Goal: Task Accomplishment & Management: Manage account settings

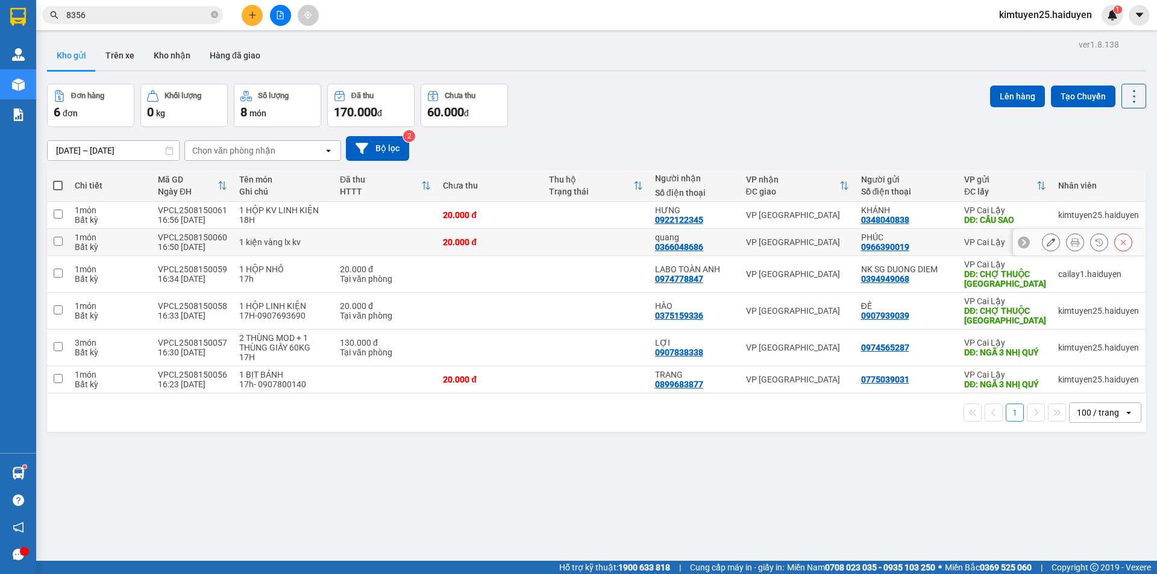
click at [945, 248] on div "PHÚC 0966390019" at bounding box center [906, 242] width 91 height 19
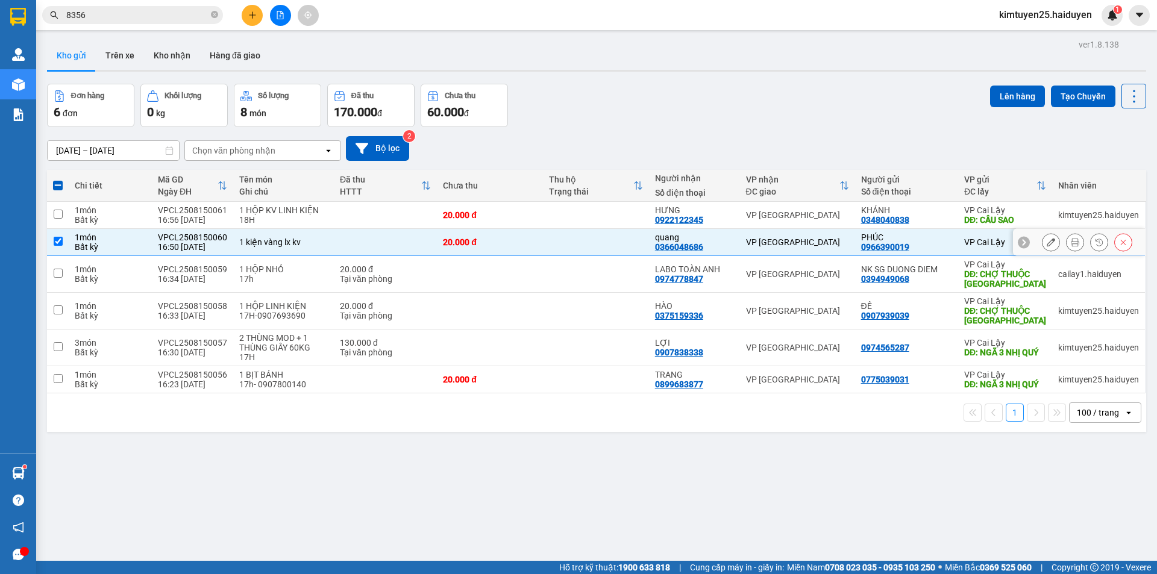
click at [946, 246] on div "PHÚC 0966390019" at bounding box center [906, 242] width 91 height 19
checkbox input "false"
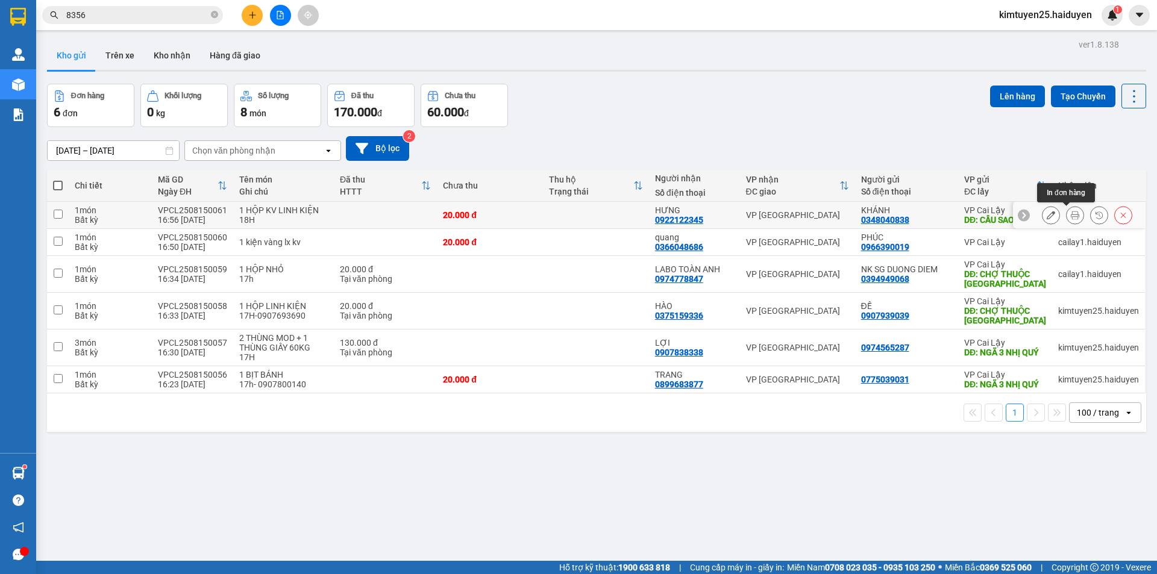
click at [1070, 213] on button at bounding box center [1074, 215] width 17 height 21
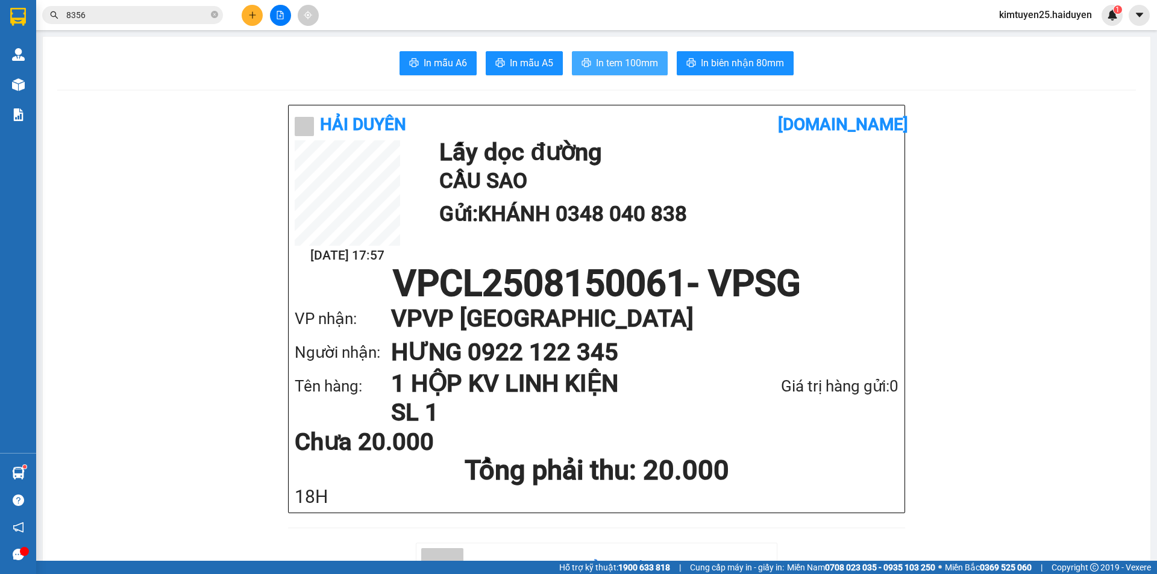
click at [628, 63] on span "In tem 100mm" at bounding box center [627, 62] width 62 height 15
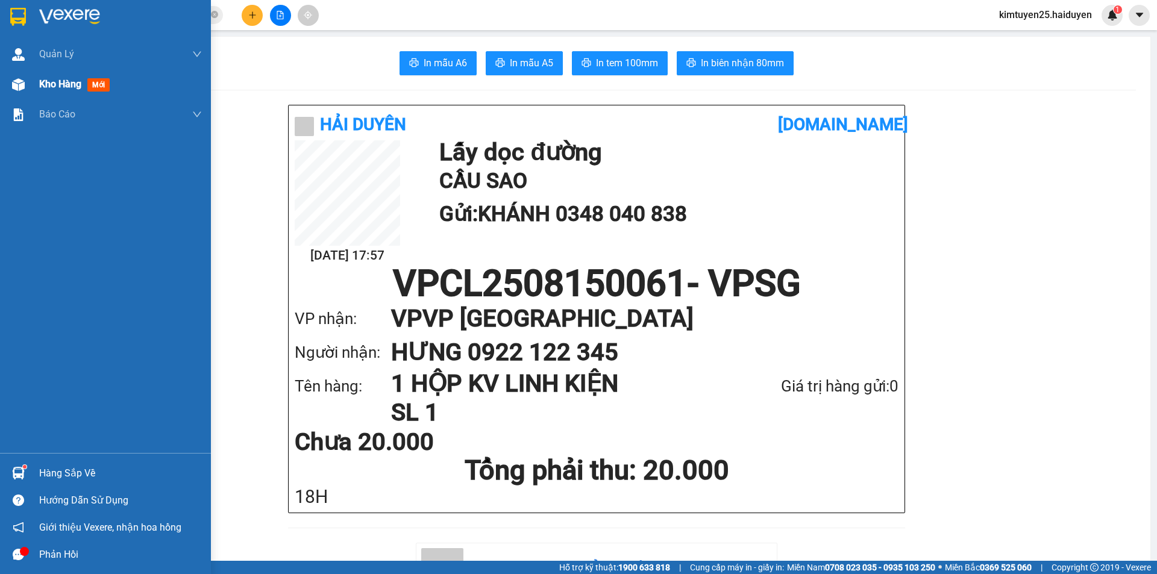
click at [63, 88] on span "Kho hàng" at bounding box center [60, 83] width 42 height 11
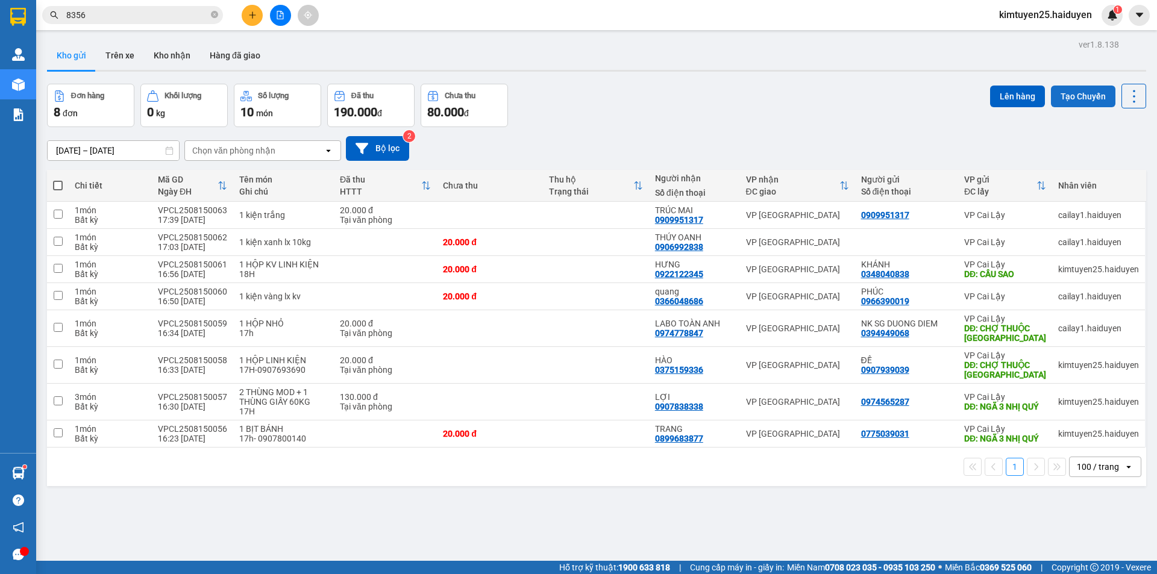
click at [1059, 90] on button "Tạo Chuyến" at bounding box center [1083, 97] width 64 height 22
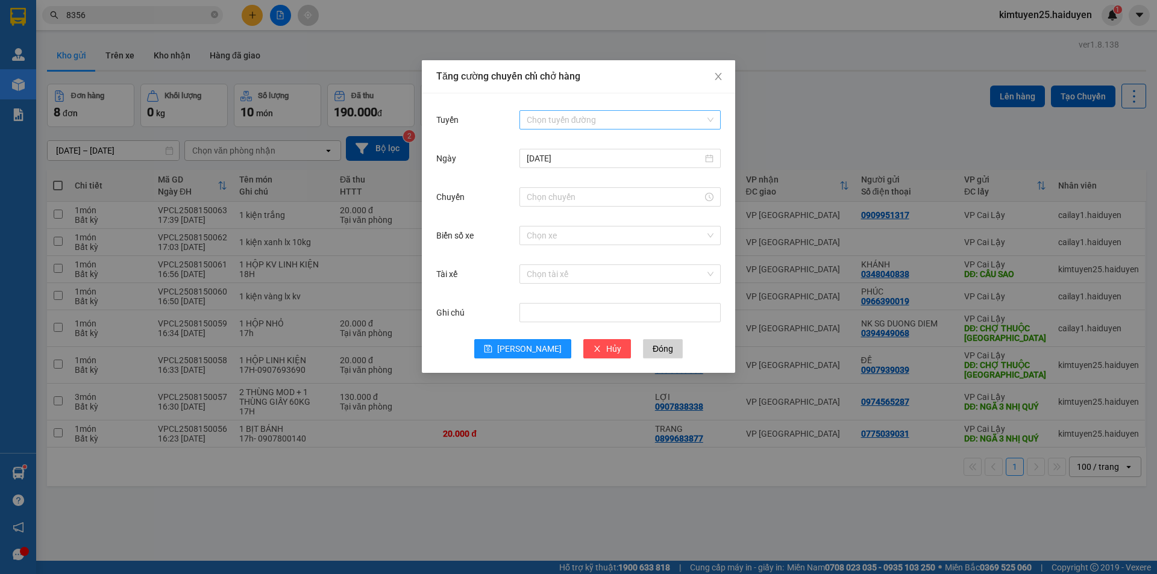
click at [549, 115] on input "Tuyến" at bounding box center [616, 120] width 178 height 18
click at [556, 160] on div "Cái Bè - [GEOGRAPHIC_DATA]" at bounding box center [620, 163] width 187 height 13
drag, startPoint x: 655, startPoint y: 188, endPoint x: 639, endPoint y: 190, distance: 16.4
click at [655, 188] on div at bounding box center [619, 196] width 201 height 19
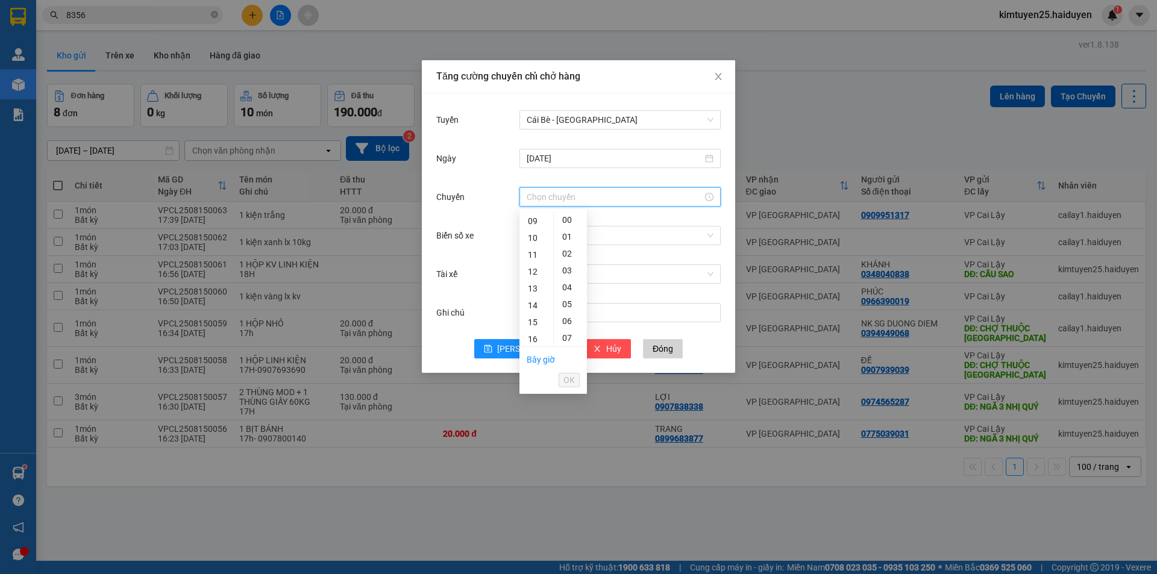
scroll to position [154, 0]
click at [537, 333] on div "16" at bounding box center [536, 336] width 34 height 17
click at [569, 302] on div "31" at bounding box center [570, 305] width 33 height 17
type input "16:31"
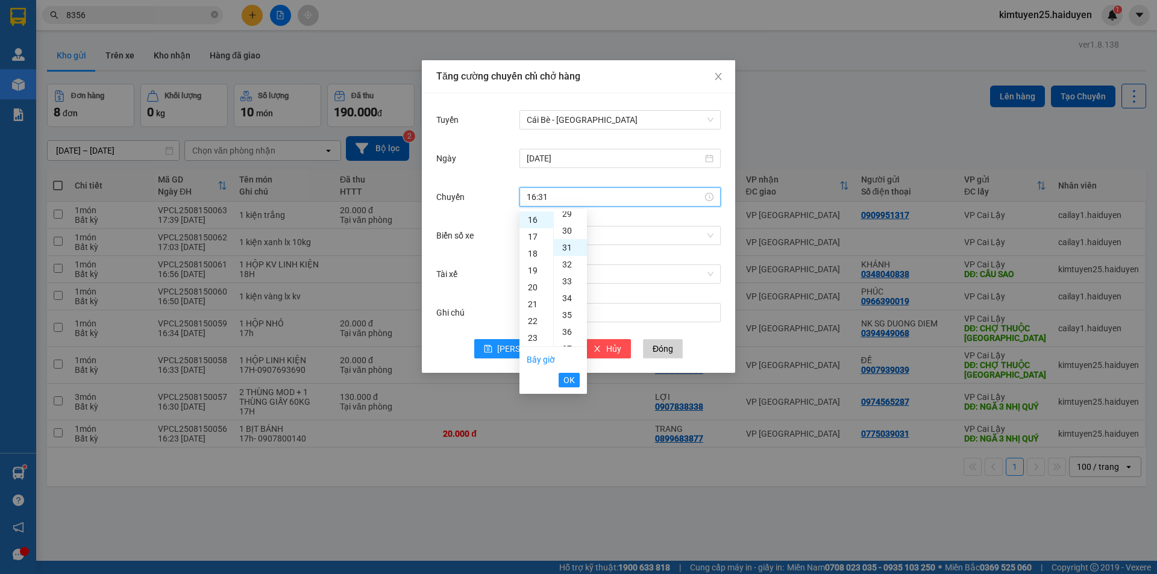
scroll to position [523, 0]
click at [568, 375] on span "OK" at bounding box center [568, 380] width 11 height 13
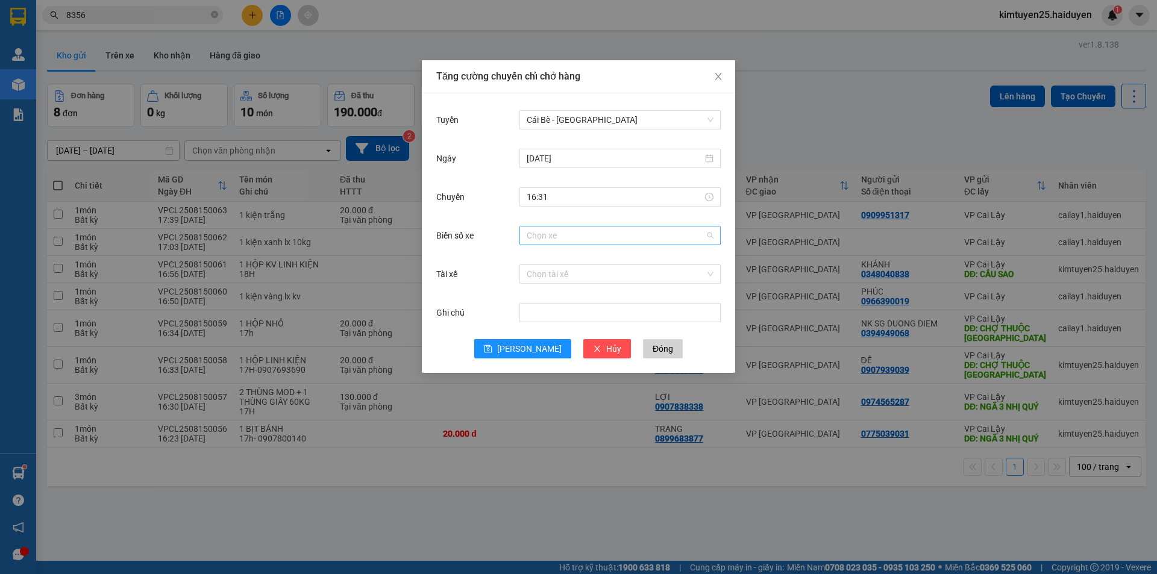
click at [558, 230] on input "Biển số xe" at bounding box center [616, 236] width 178 height 18
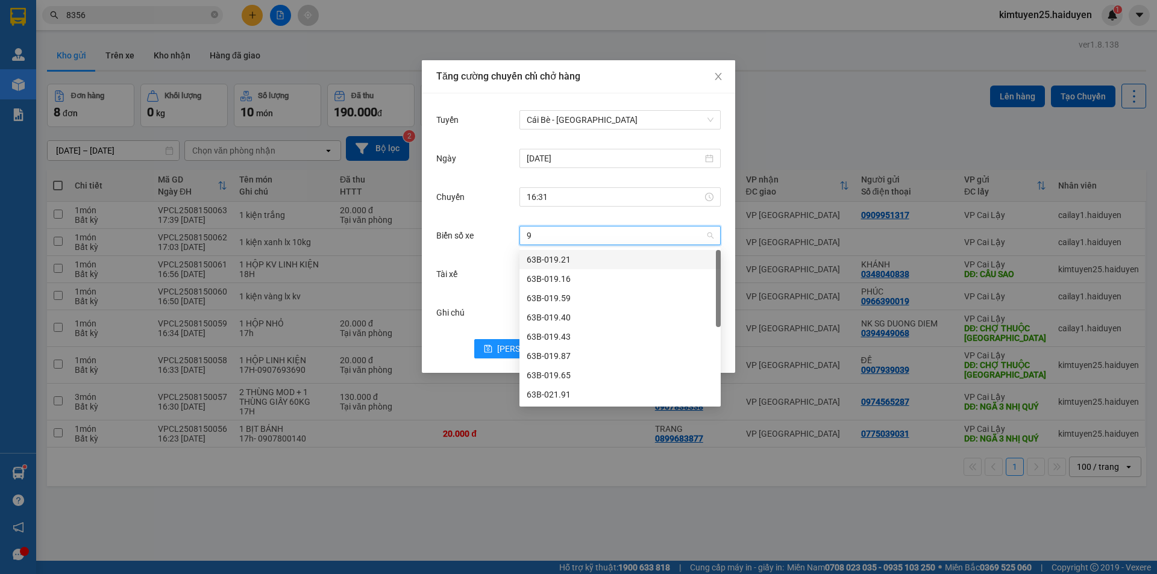
type input "95"
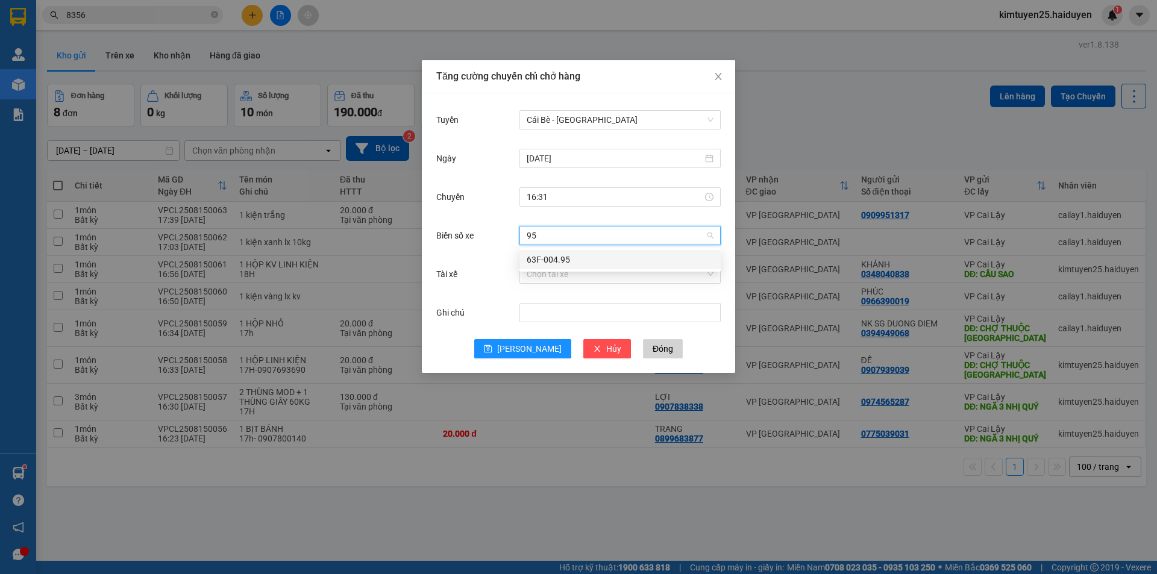
click at [569, 264] on div "63F-004.95" at bounding box center [620, 259] width 187 height 13
click at [555, 277] on input "Tài xế" at bounding box center [616, 274] width 178 height 18
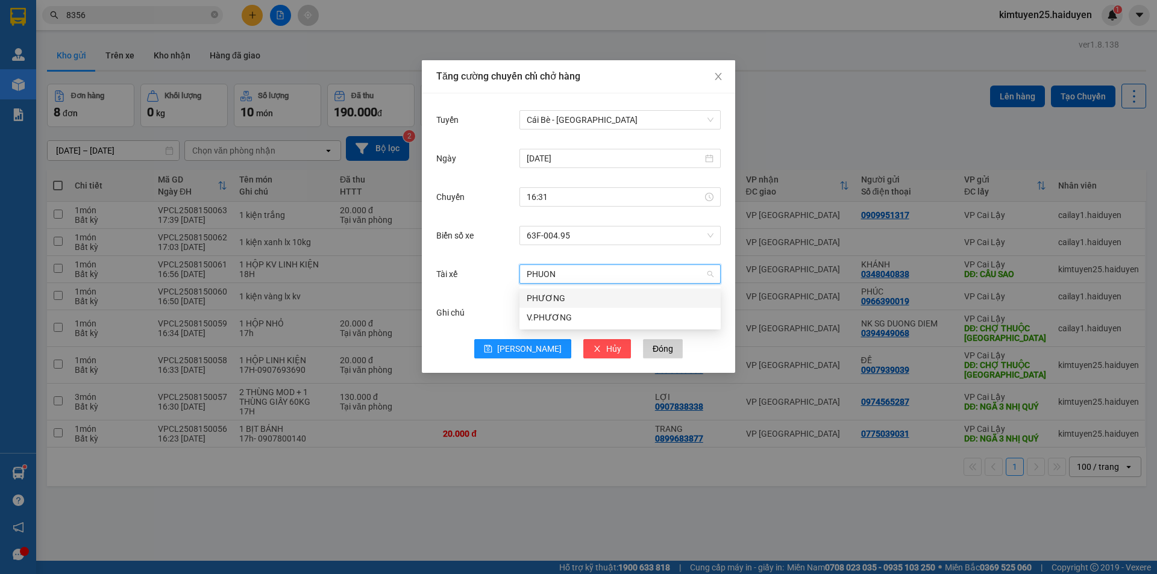
type input "PHUONG"
click at [550, 298] on div "PHƯƠNG" at bounding box center [620, 298] width 187 height 13
click at [536, 343] on span "[PERSON_NAME]" at bounding box center [529, 348] width 64 height 13
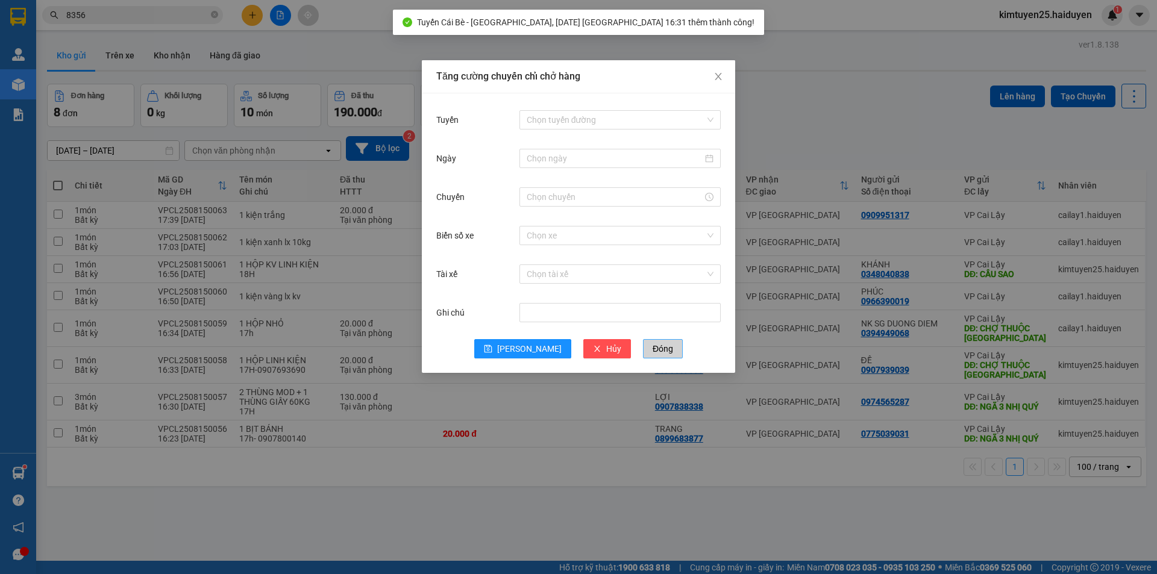
click at [654, 350] on button "Đóng" at bounding box center [663, 348] width 40 height 19
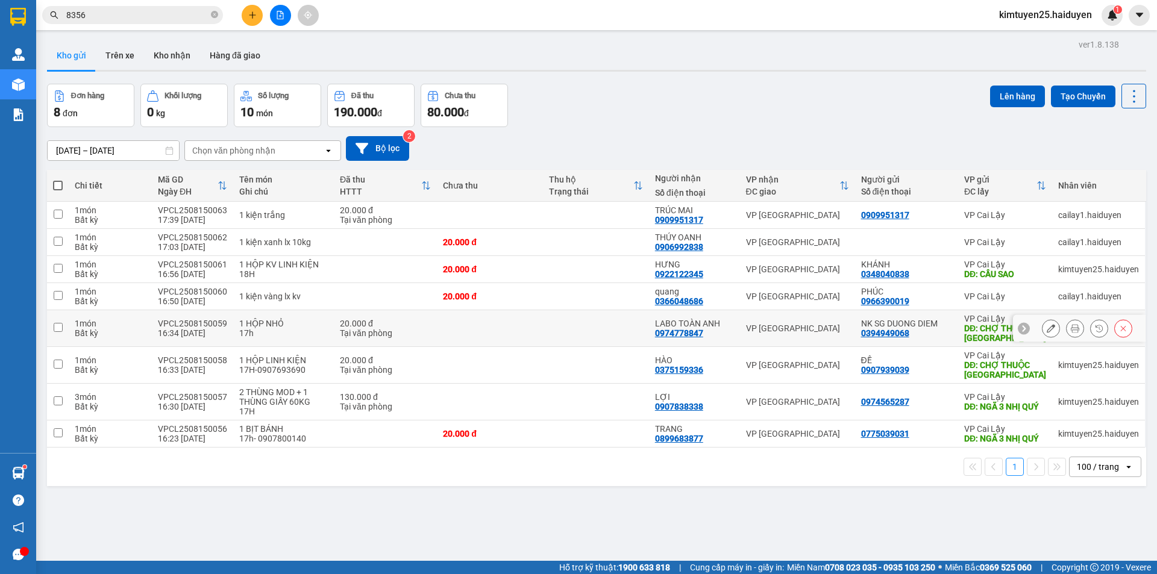
click at [816, 319] on td "VP [GEOGRAPHIC_DATA]" at bounding box center [797, 328] width 115 height 37
checkbox input "true"
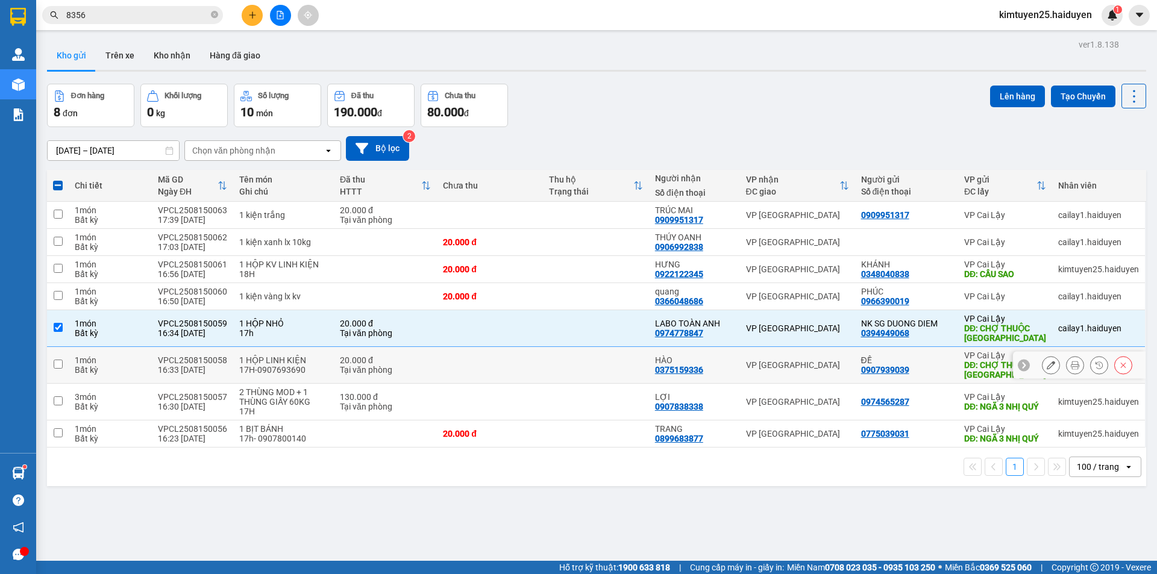
click at [798, 360] on div "VP [GEOGRAPHIC_DATA]" at bounding box center [797, 365] width 103 height 10
checkbox input "true"
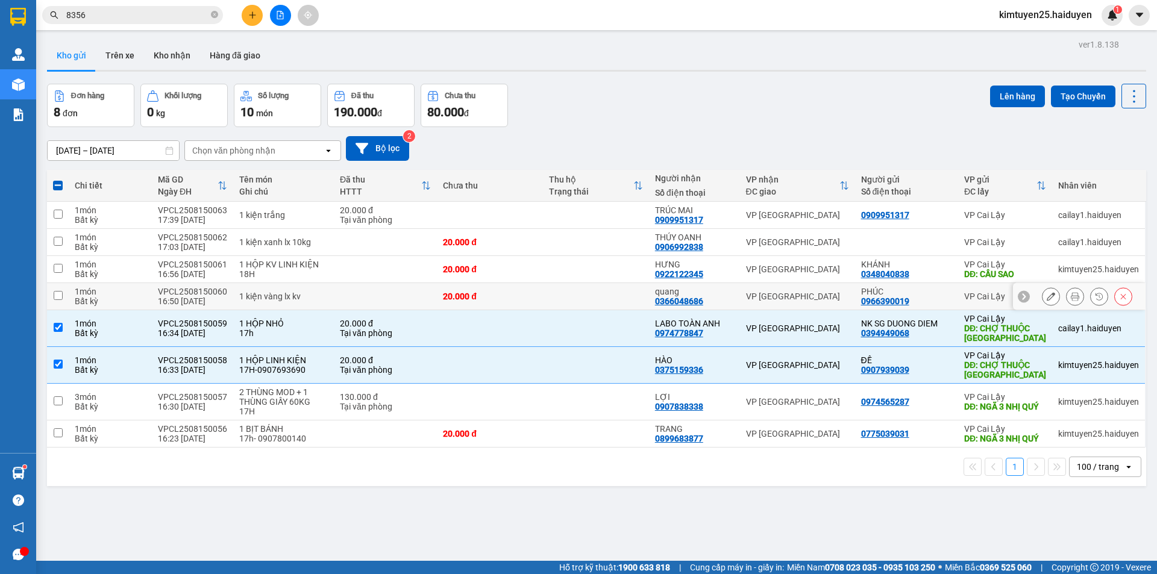
click at [812, 294] on div "VP [GEOGRAPHIC_DATA]" at bounding box center [797, 297] width 103 height 10
checkbox input "true"
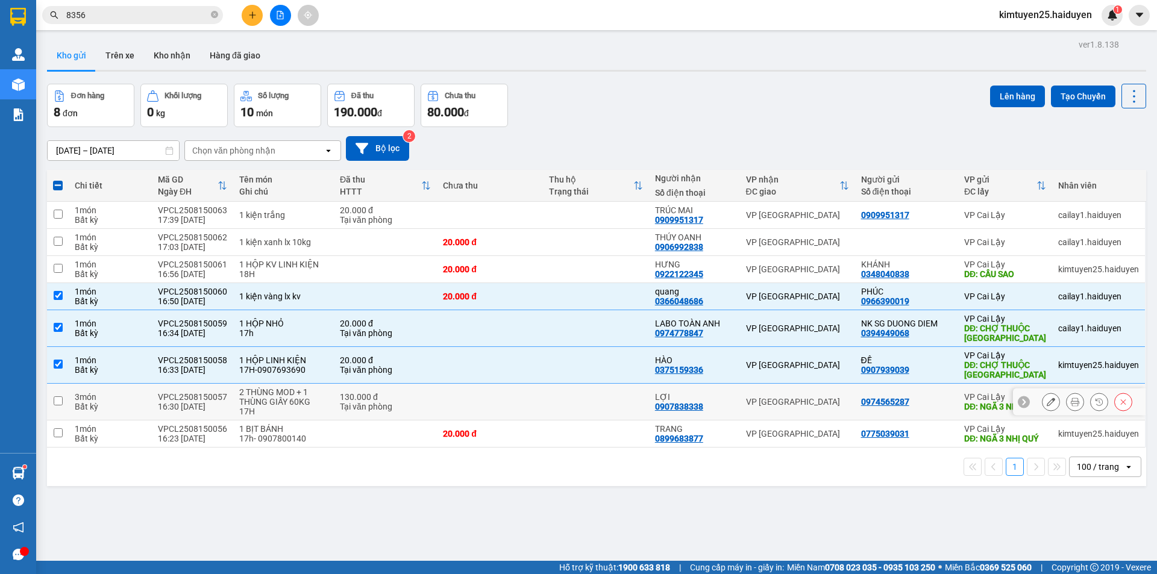
click at [831, 401] on div "VP [GEOGRAPHIC_DATA]" at bounding box center [797, 402] width 103 height 10
checkbox input "true"
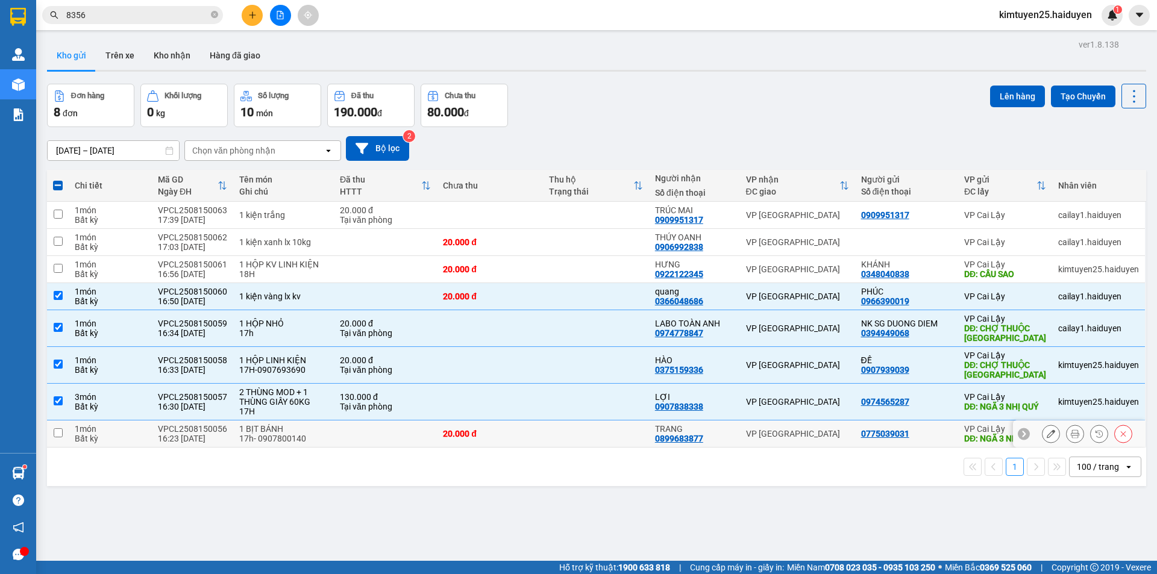
click at [833, 439] on div "VP [GEOGRAPHIC_DATA]" at bounding box center [797, 434] width 103 height 10
checkbox input "true"
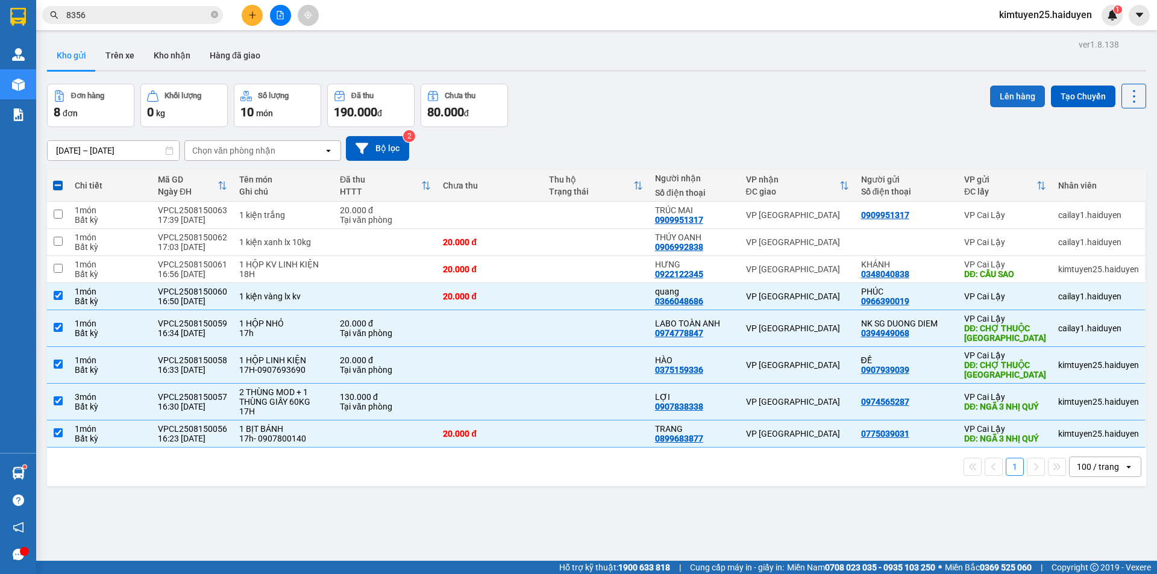
click at [1016, 92] on button "Lên hàng" at bounding box center [1017, 97] width 55 height 22
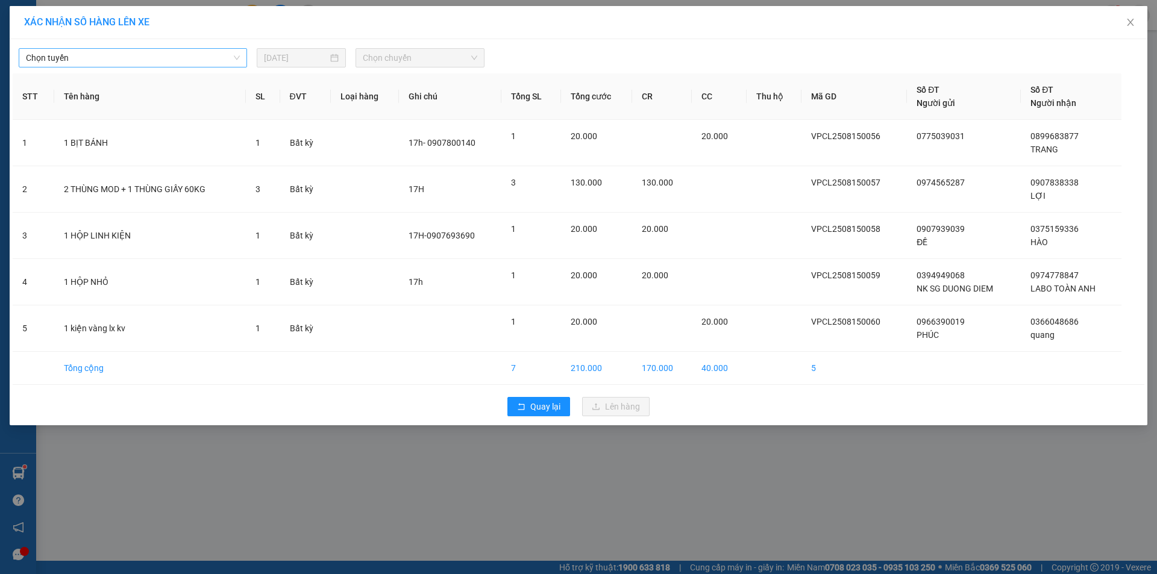
click at [160, 49] on span "Chọn tuyến" at bounding box center [133, 58] width 214 height 18
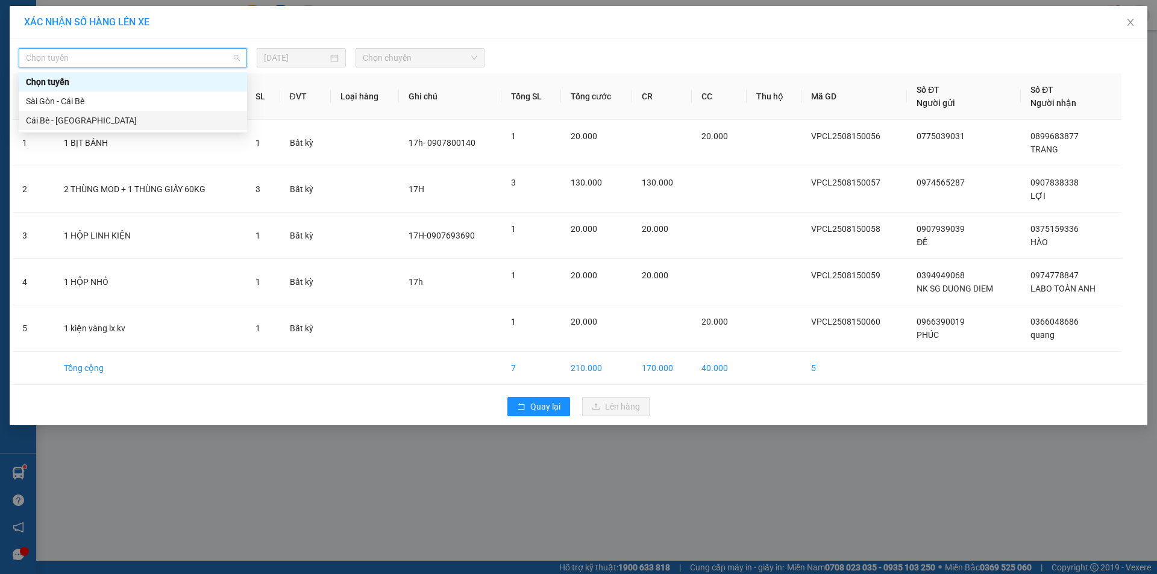
click at [138, 120] on div "Cái Bè - [GEOGRAPHIC_DATA]" at bounding box center [133, 120] width 214 height 13
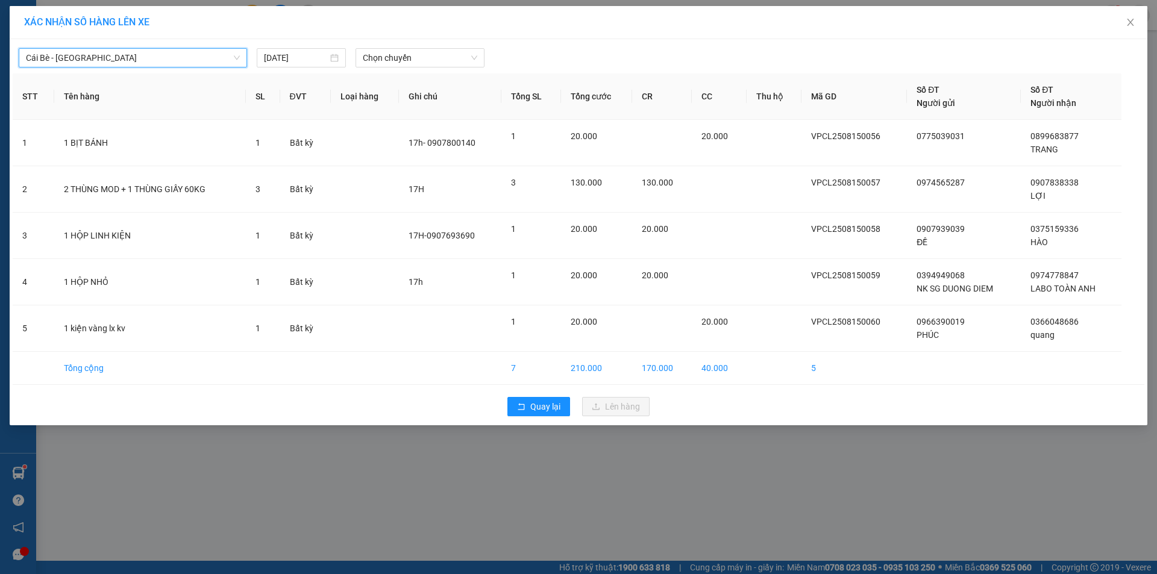
click at [437, 67] on div "Cái Bè - [GEOGRAPHIC_DATA] Cái Bè - [GEOGRAPHIC_DATA] [DATE] Chọn chuyến STT Tê…" at bounding box center [578, 232] width 1137 height 386
click at [437, 60] on span "Chọn chuyến" at bounding box center [420, 58] width 114 height 18
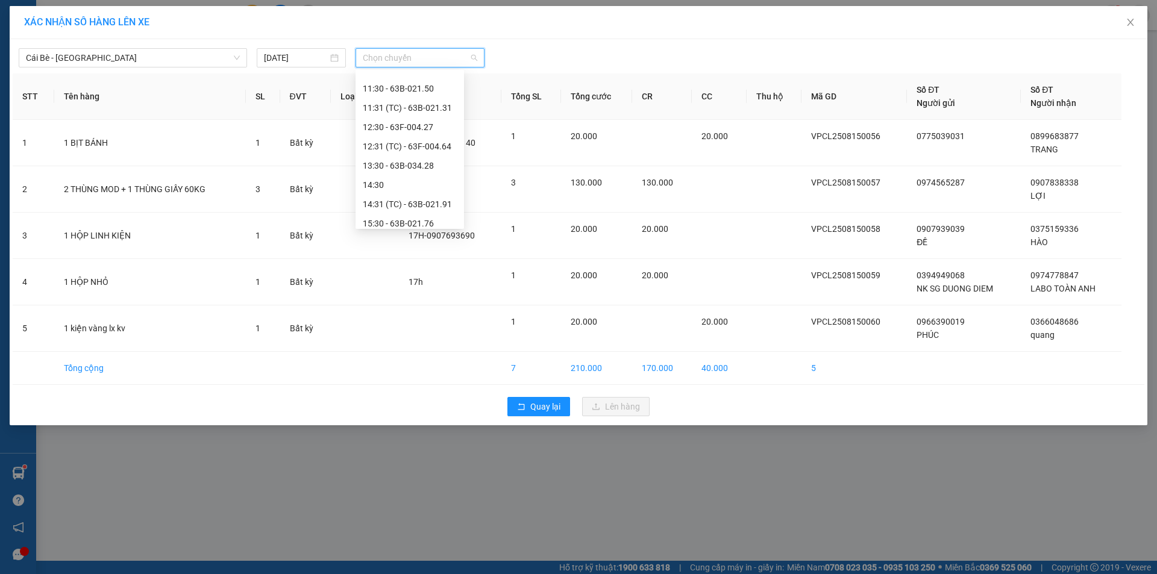
scroll to position [405, 0]
click at [433, 196] on div "16:31 (TC) - 63F-004.95" at bounding box center [410, 197] width 94 height 13
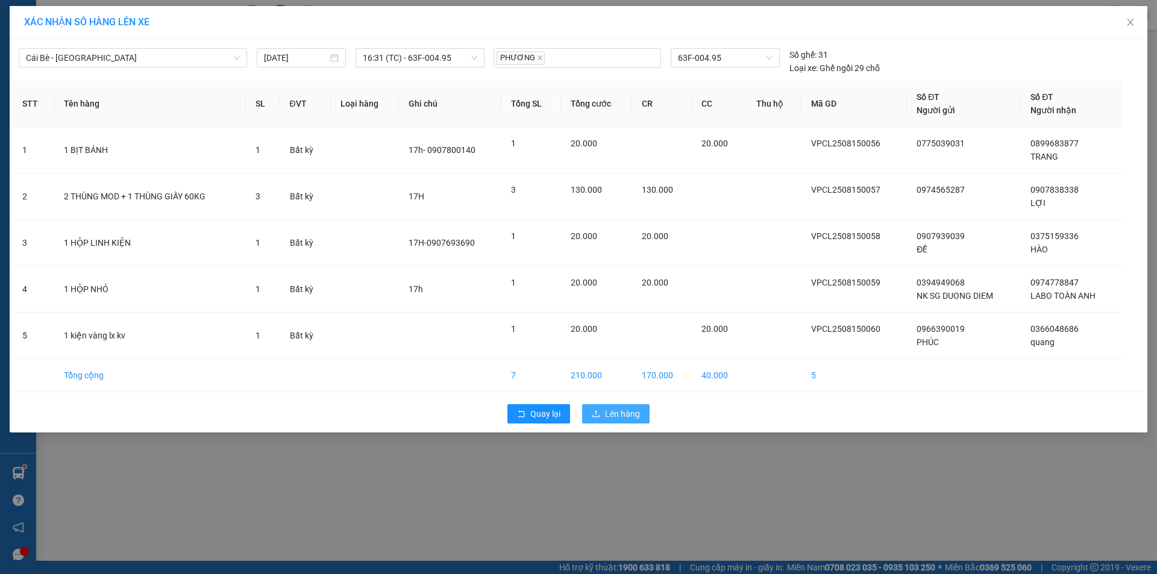
click at [616, 412] on span "Lên hàng" at bounding box center [622, 413] width 35 height 13
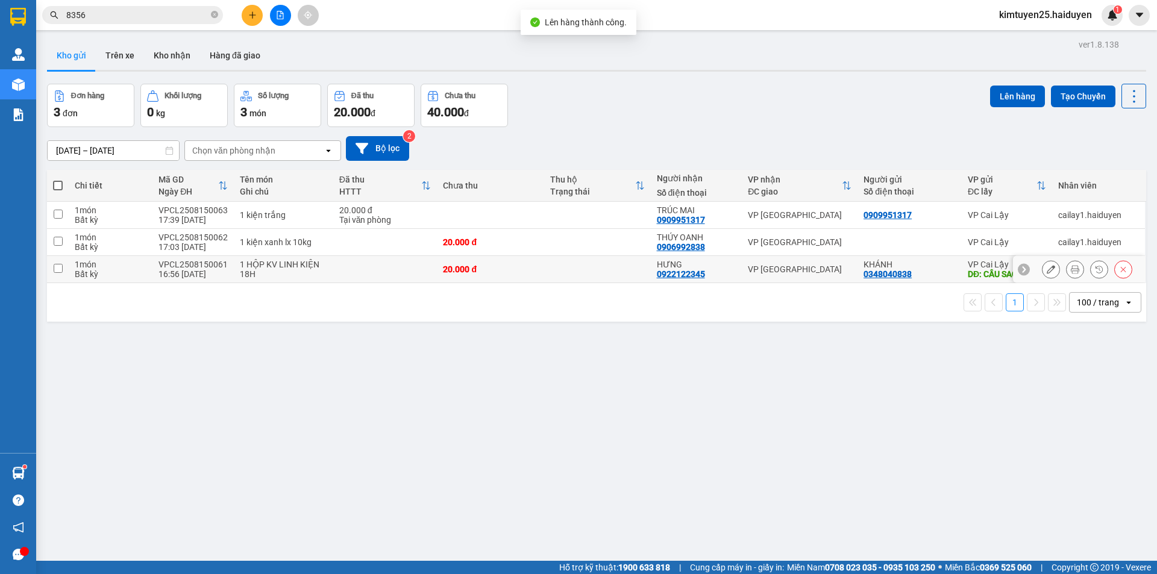
click at [798, 276] on td "VP [GEOGRAPHIC_DATA]" at bounding box center [800, 269] width 116 height 27
checkbox input "true"
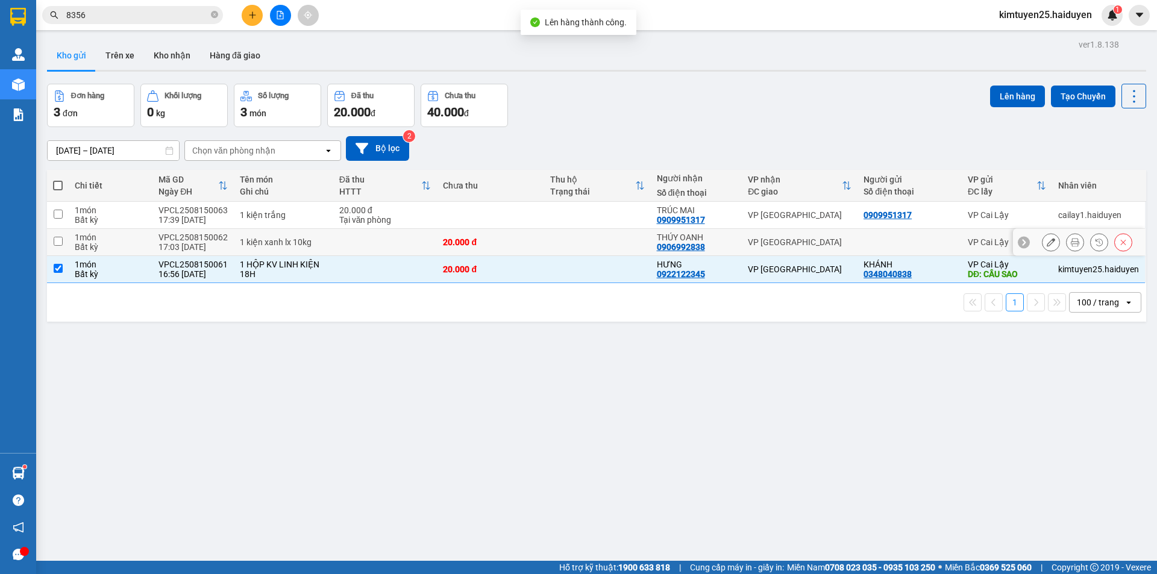
click at [814, 240] on div "VP [GEOGRAPHIC_DATA]" at bounding box center [800, 242] width 104 height 10
checkbox input "true"
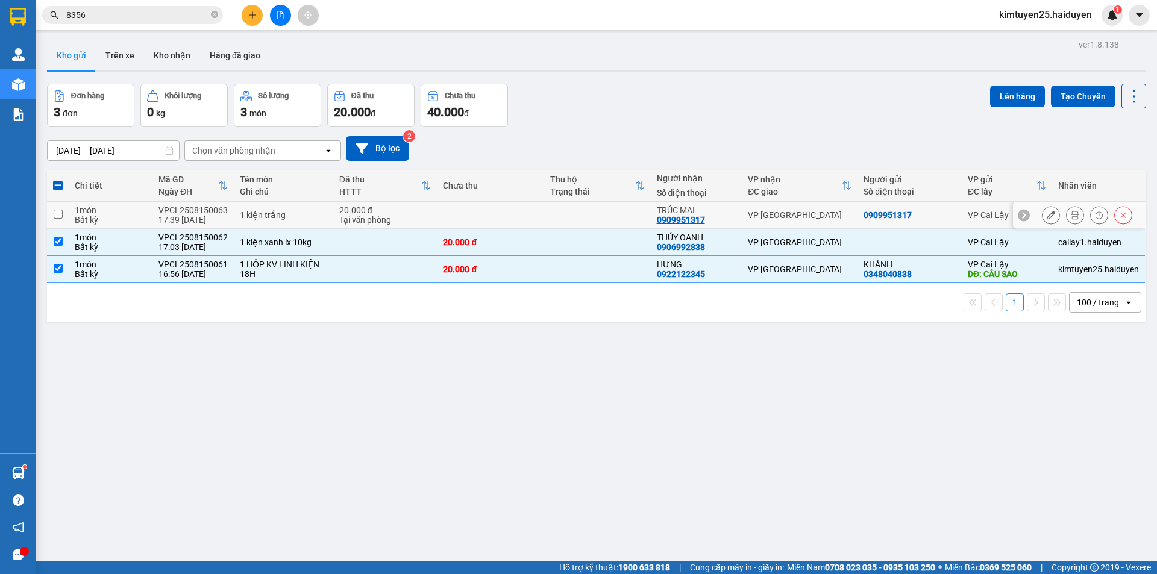
click at [837, 204] on td "VP [GEOGRAPHIC_DATA]" at bounding box center [800, 215] width 116 height 27
checkbox input "true"
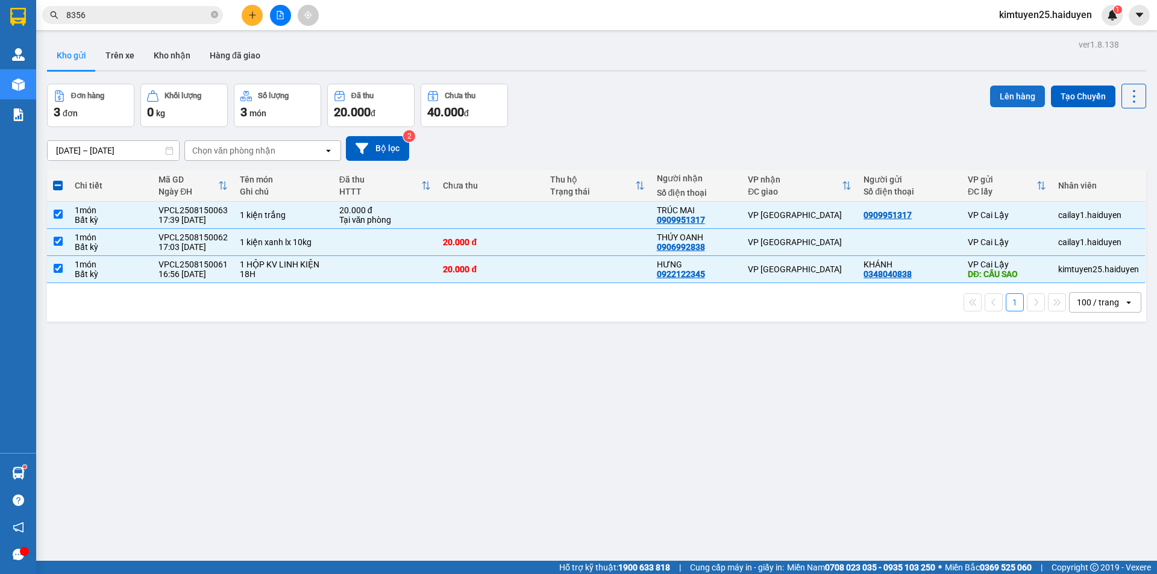
click at [1024, 89] on button "Lên hàng" at bounding box center [1017, 97] width 55 height 22
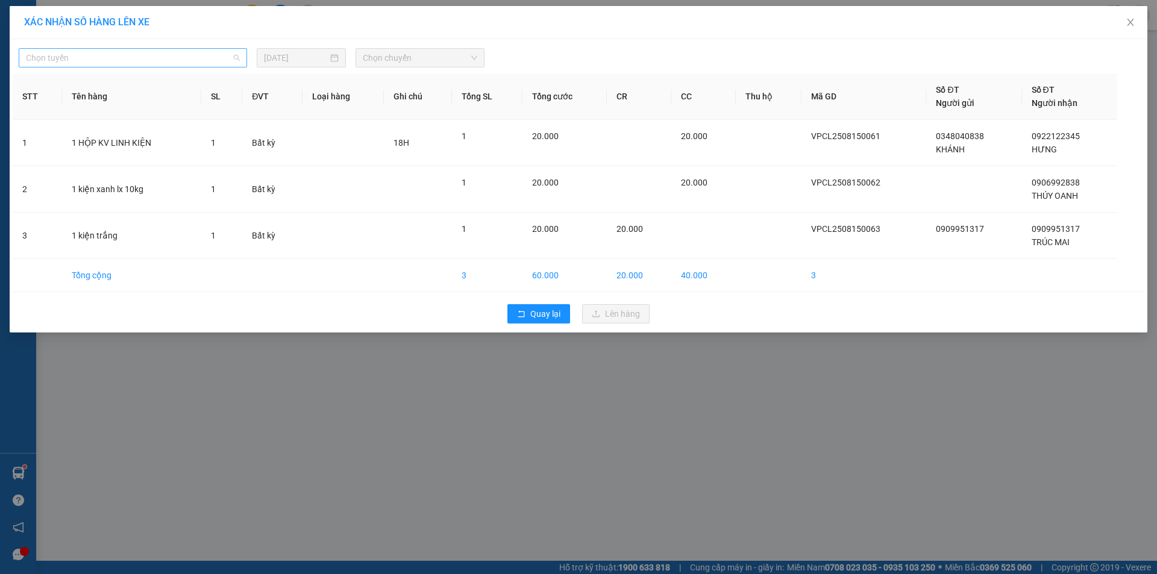
click at [220, 53] on span "Chọn tuyến" at bounding box center [133, 58] width 214 height 18
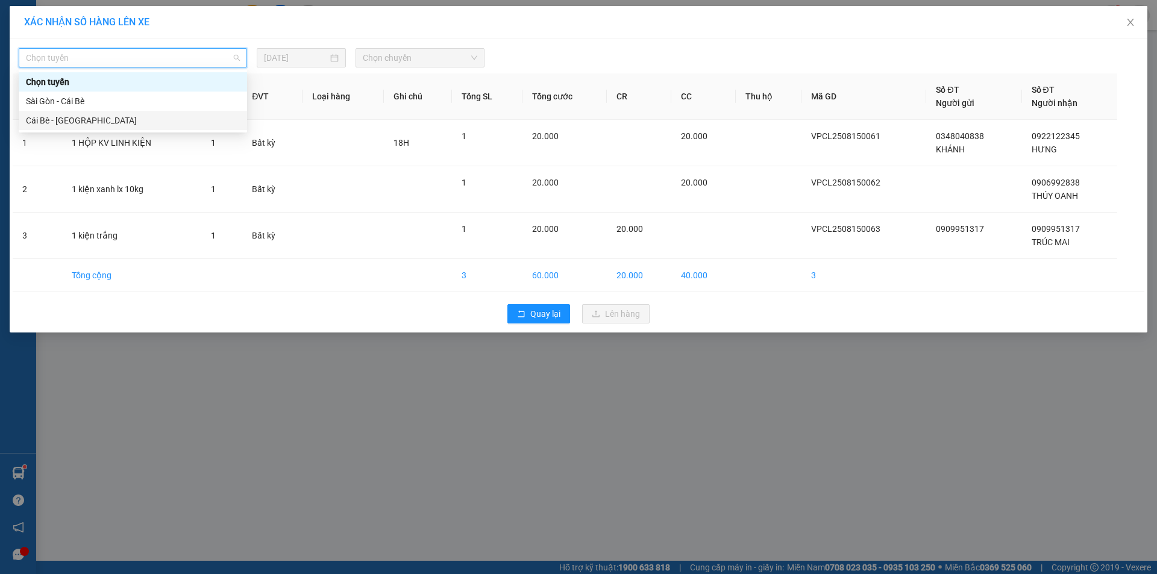
click at [153, 122] on div "Cái Bè - [GEOGRAPHIC_DATA]" at bounding box center [133, 120] width 214 height 13
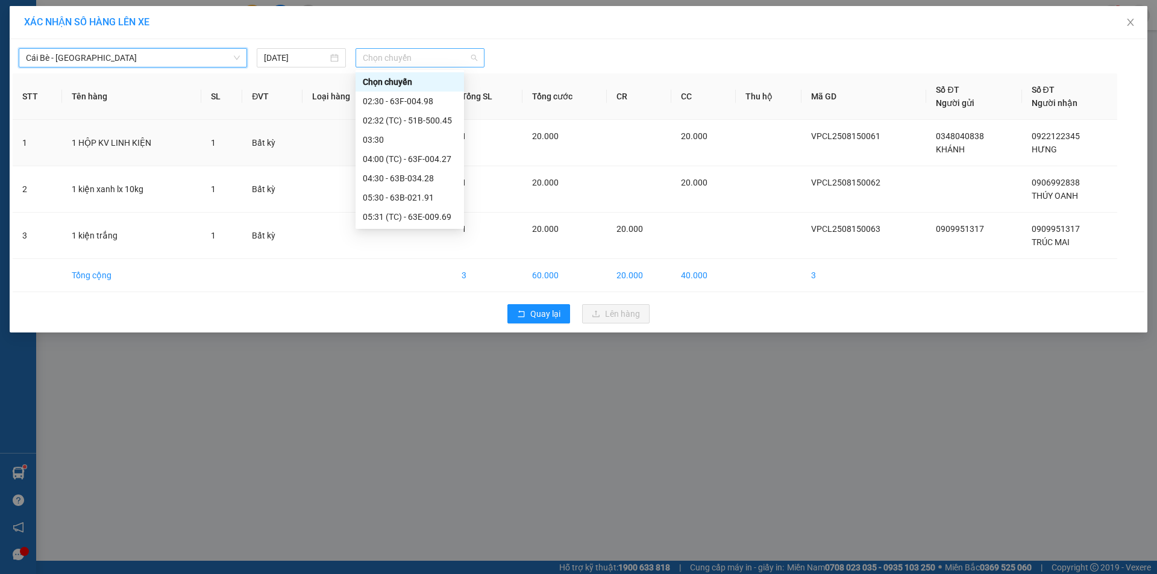
click at [398, 54] on span "Chọn chuyến" at bounding box center [420, 58] width 114 height 18
click at [455, 212] on div "12:31 (TC) - 63F-004.64" at bounding box center [409, 211] width 108 height 19
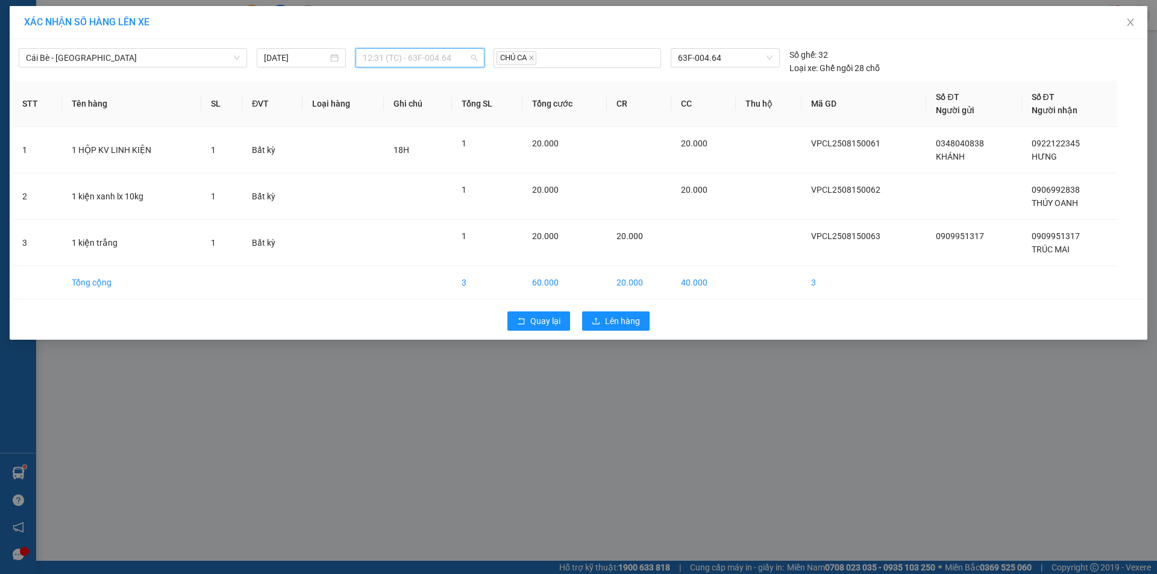
click at [455, 55] on span "12:31 (TC) - 63F-004.64" at bounding box center [420, 58] width 114 height 18
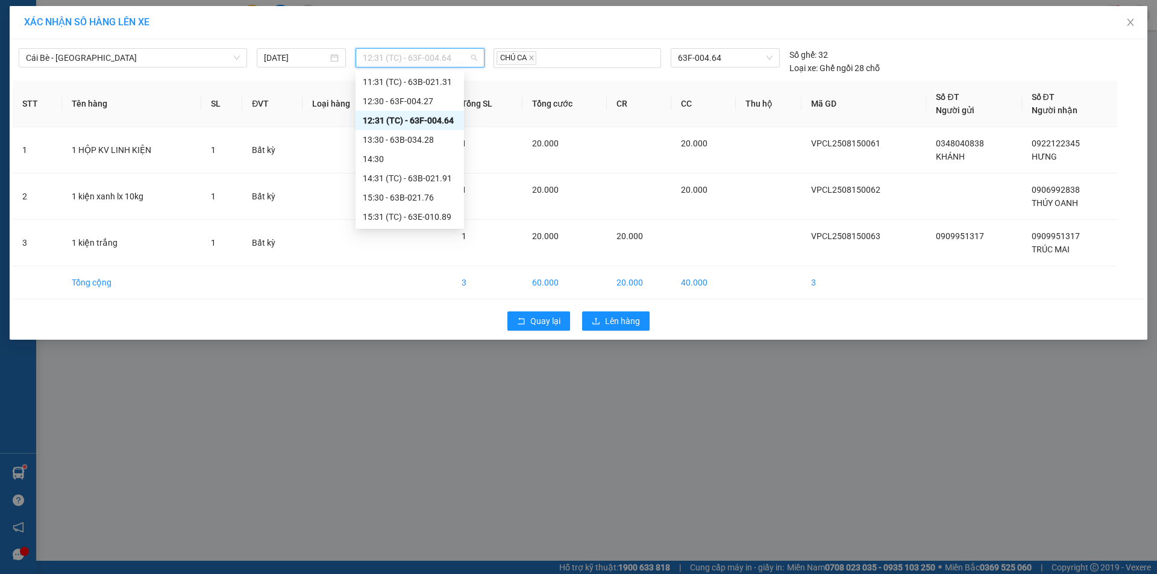
scroll to position [405, 0]
click at [439, 223] on div "17:30 - 63B-020.03" at bounding box center [410, 216] width 94 height 13
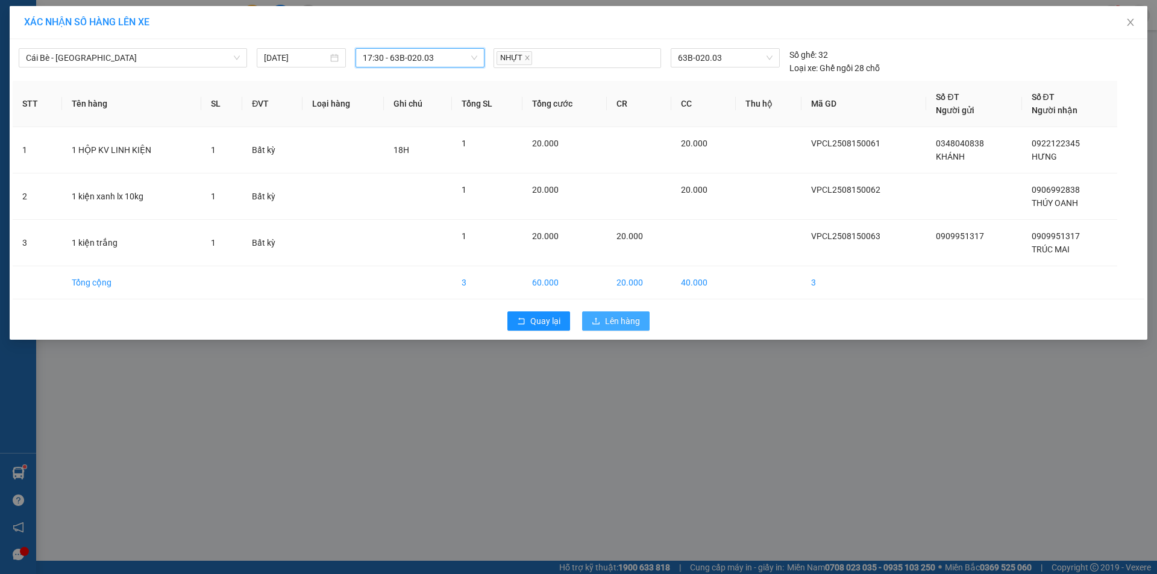
click at [630, 319] on span "Lên hàng" at bounding box center [622, 320] width 35 height 13
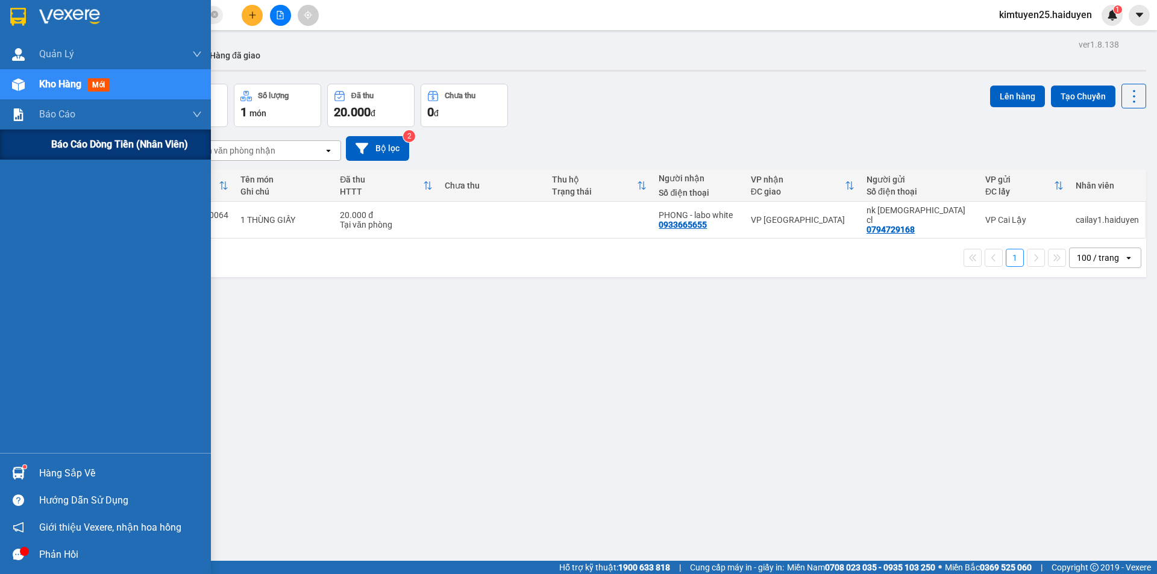
click at [87, 146] on span "Báo cáo dòng tiền (nhân viên)" at bounding box center [119, 144] width 137 height 15
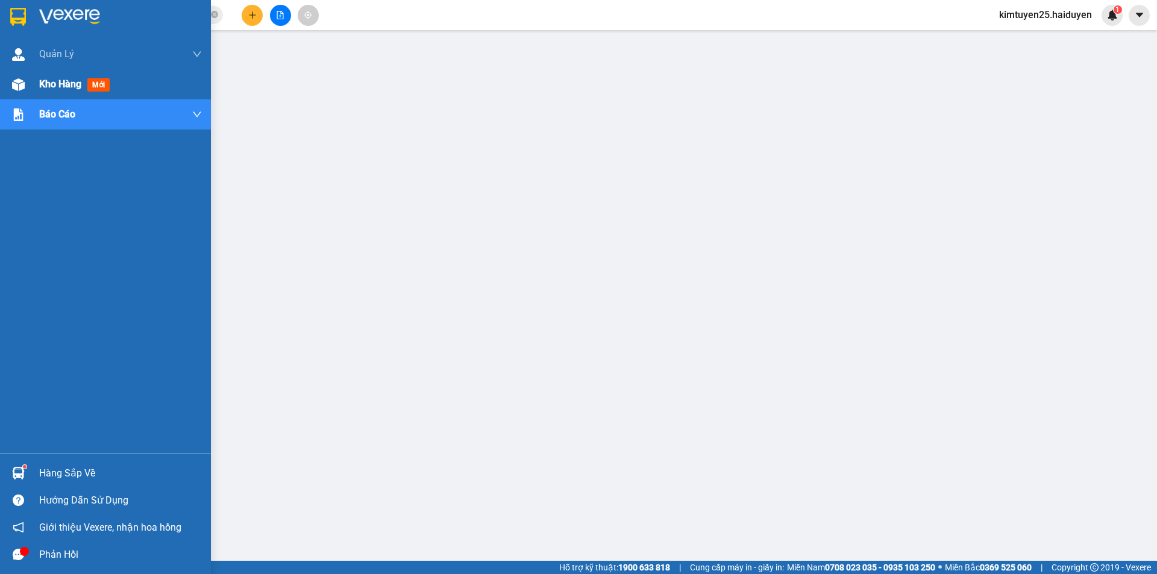
click at [43, 87] on span "Kho hàng" at bounding box center [60, 83] width 42 height 11
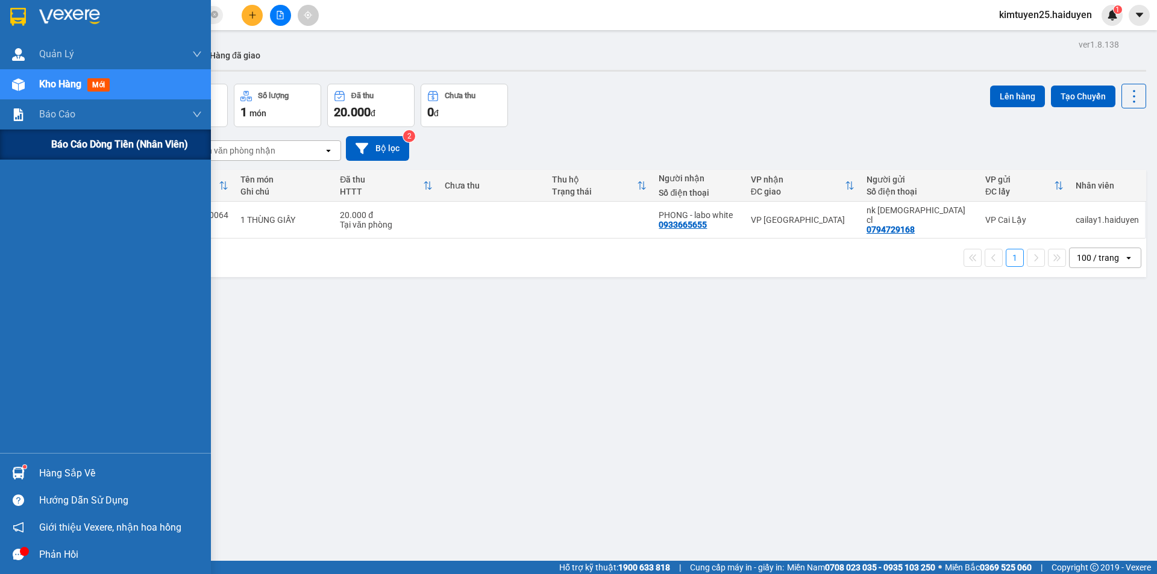
click at [76, 147] on span "Báo cáo dòng tiền (nhân viên)" at bounding box center [119, 144] width 137 height 15
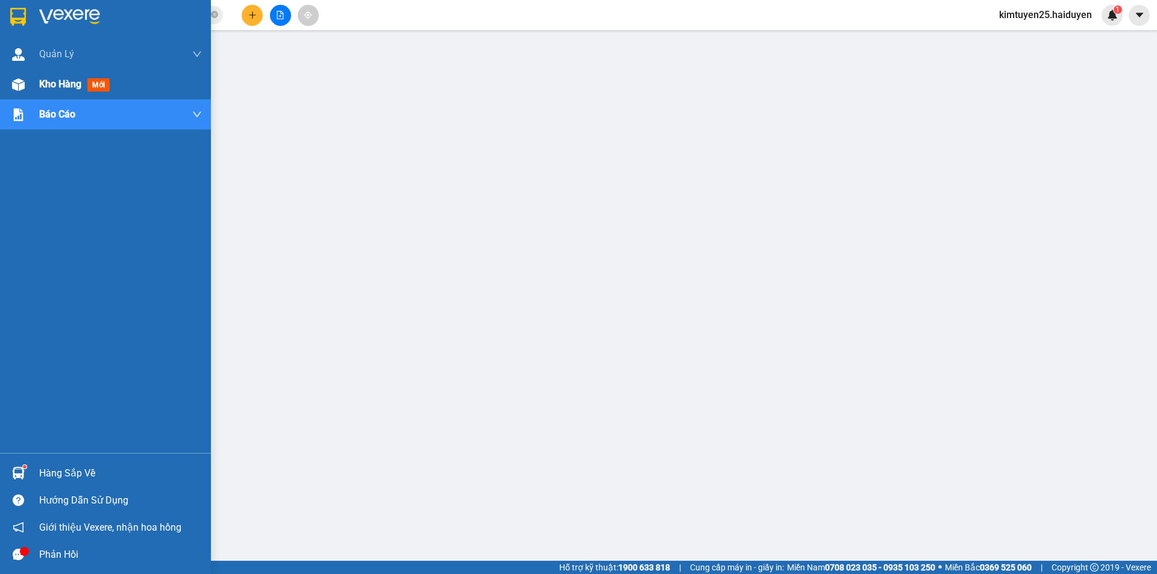
click at [31, 79] on div "Kho hàng mới" at bounding box center [105, 84] width 211 height 30
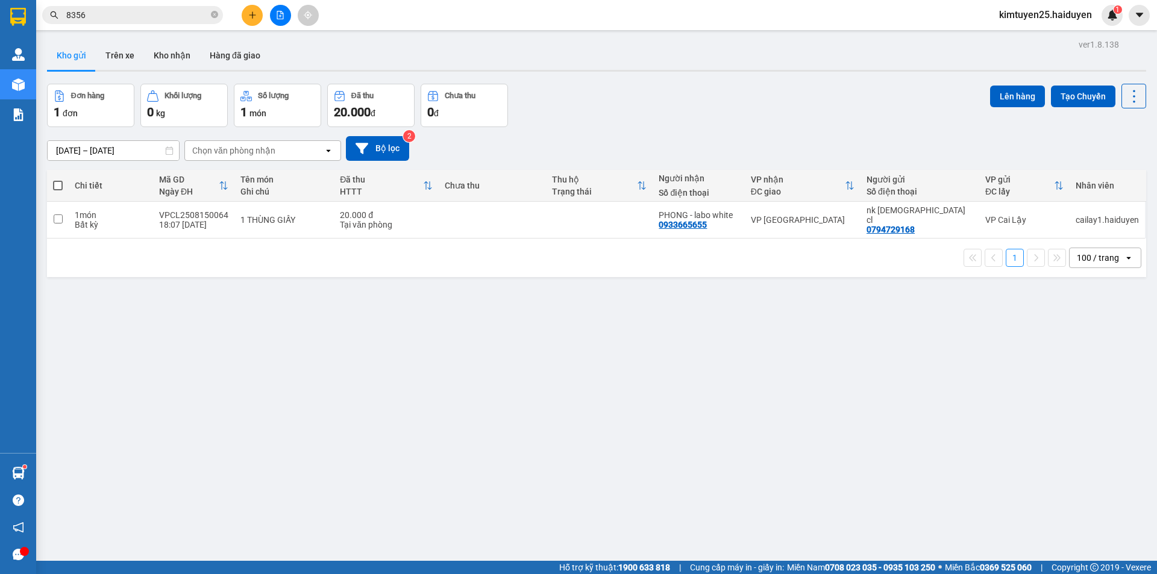
click at [536, 137] on div "[DATE] – [DATE] Press the down arrow key to interact with the calendar and sele…" at bounding box center [596, 148] width 1099 height 25
click at [113, 57] on button "Trên xe" at bounding box center [120, 55] width 48 height 29
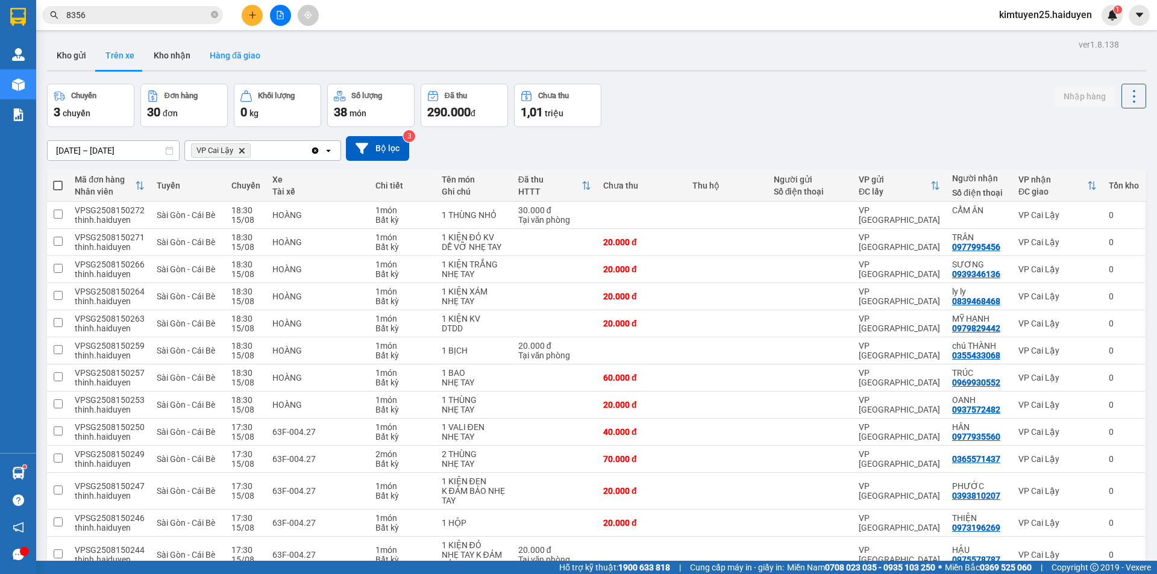
click at [239, 49] on button "Hàng đã giao" at bounding box center [235, 55] width 70 height 29
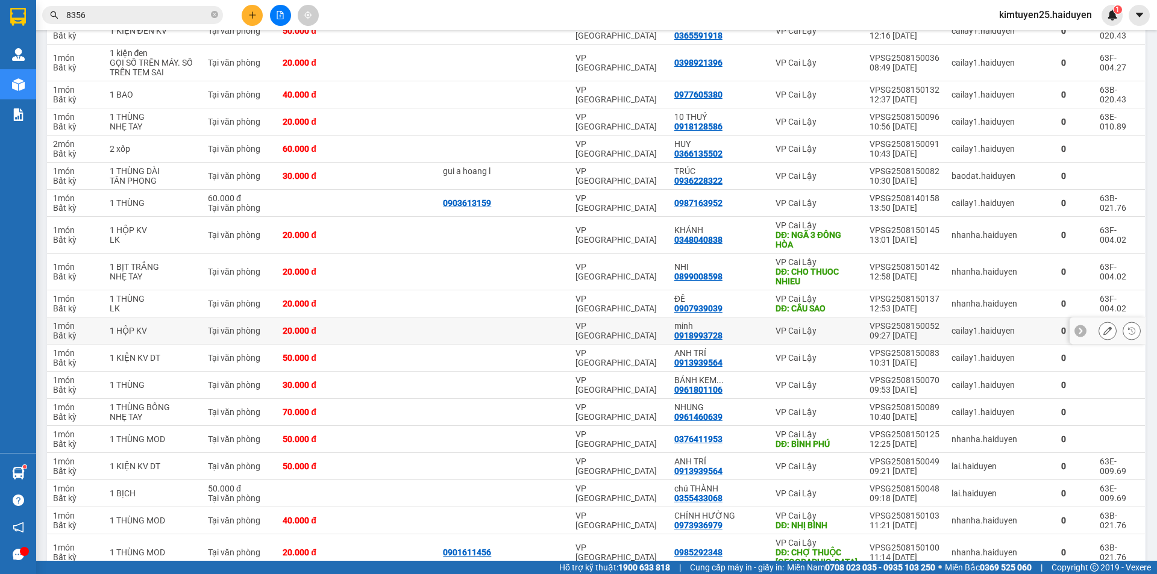
scroll to position [783, 0]
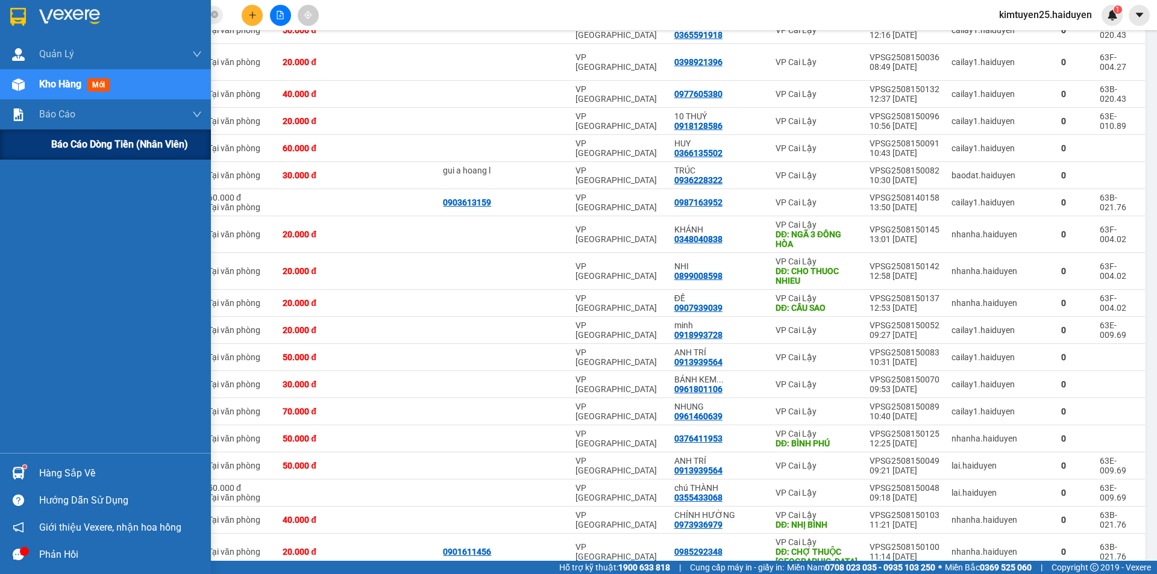
click at [94, 152] on span "Báo cáo dòng tiền (nhân viên)" at bounding box center [119, 144] width 137 height 15
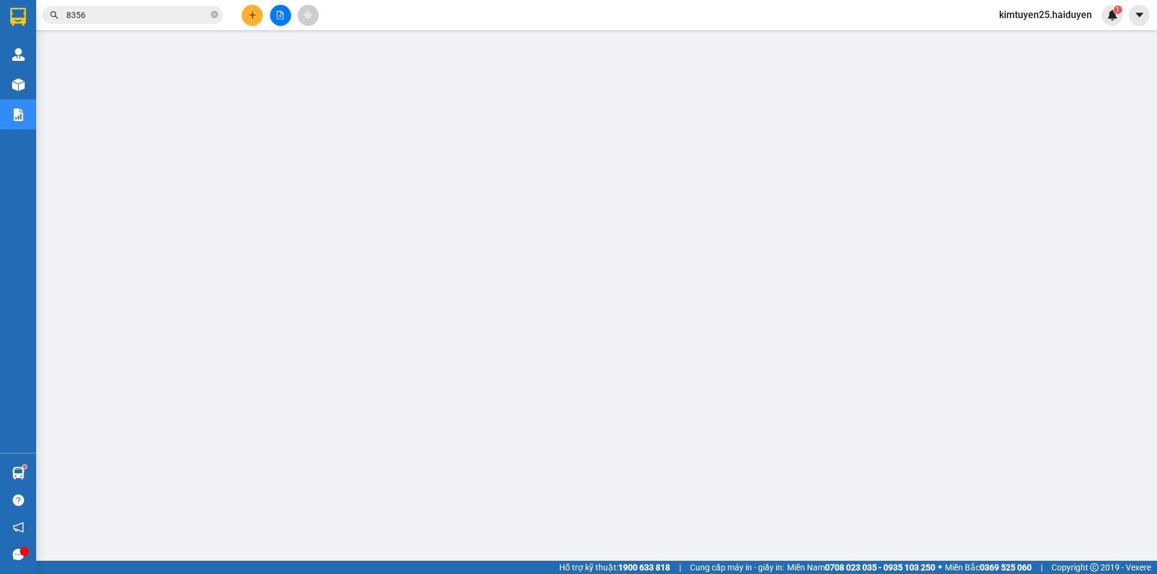
scroll to position [23, 0]
click at [1058, 18] on span "kimtuyen25.haiduyen" at bounding box center [1045, 14] width 112 height 15
click at [1032, 37] on span "Đăng xuất" at bounding box center [1050, 37] width 87 height 13
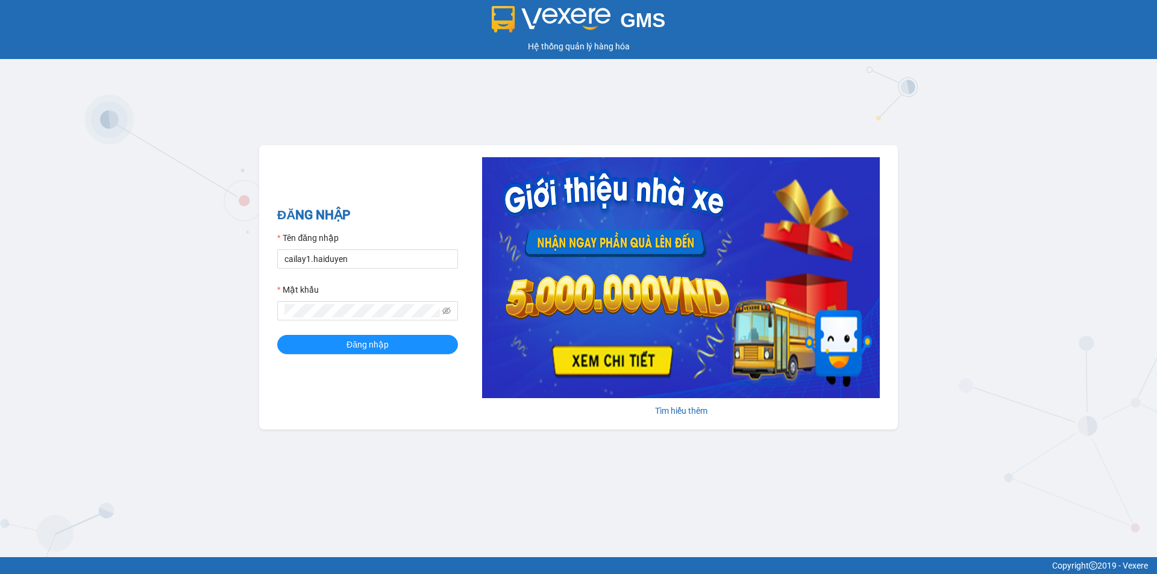
click at [389, 334] on form "Tên đăng nhập cailay1.haiduyen Mật khẩu Đăng nhập" at bounding box center [367, 292] width 181 height 123
click at [389, 344] on button "Đăng nhập" at bounding box center [367, 344] width 181 height 19
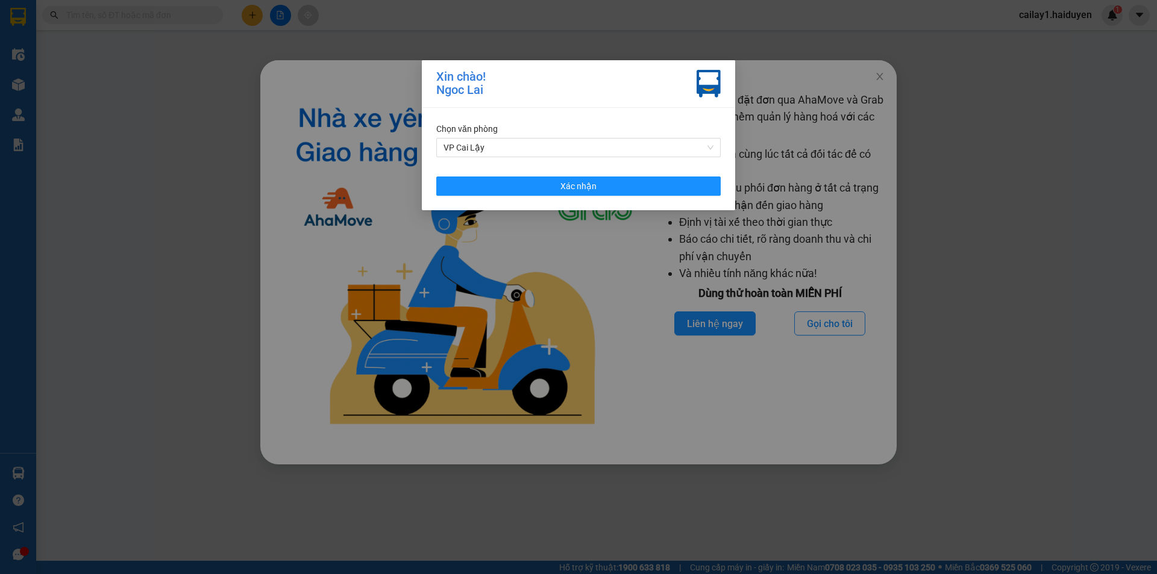
click at [587, 144] on span "VP Cai Lậy" at bounding box center [578, 148] width 270 height 18
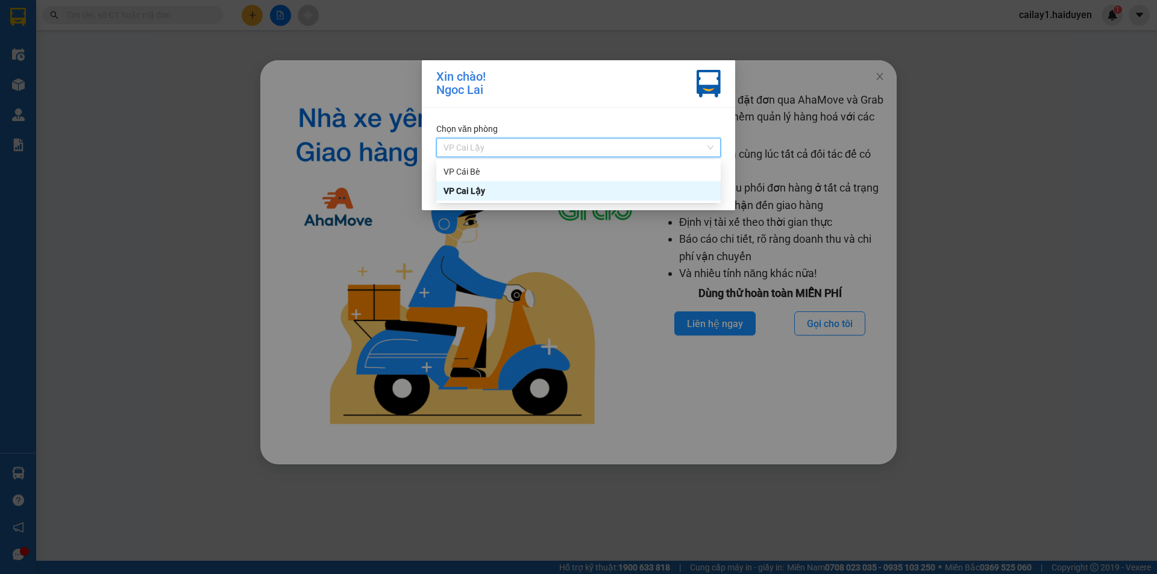
click at [508, 199] on div "VP Cai Lậy" at bounding box center [578, 190] width 284 height 19
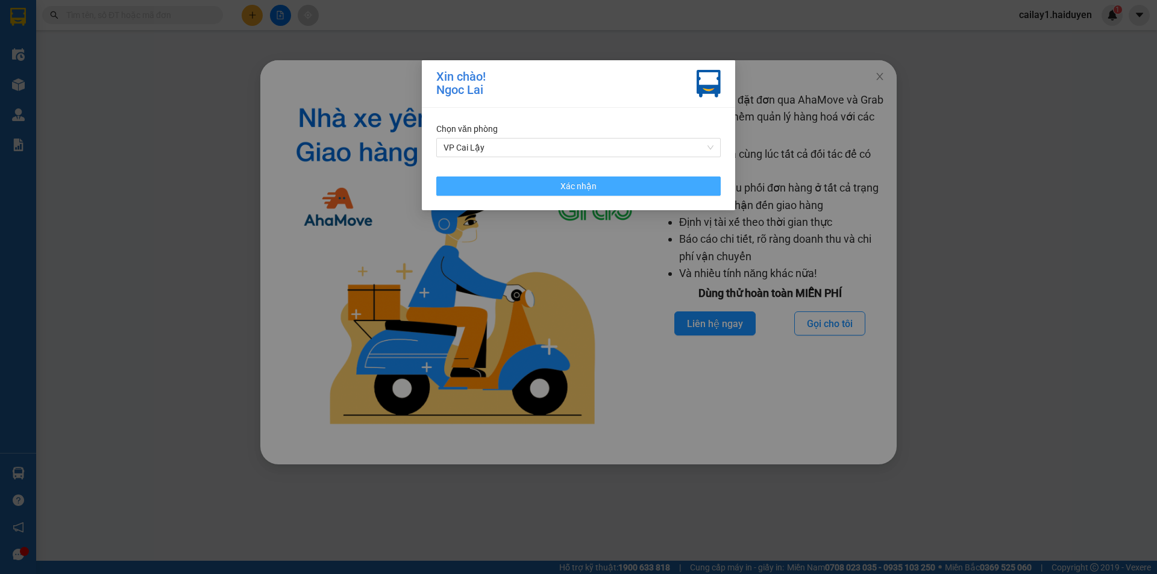
click at [522, 185] on button "Xác nhận" at bounding box center [578, 186] width 284 height 19
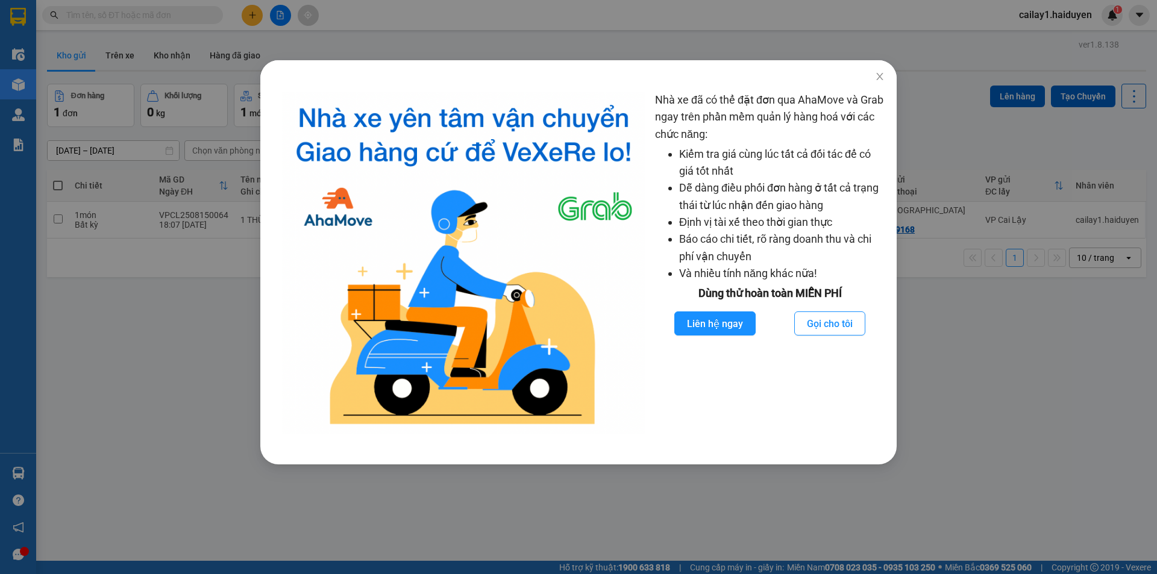
click at [878, 74] on icon "close" at bounding box center [880, 77] width 10 height 10
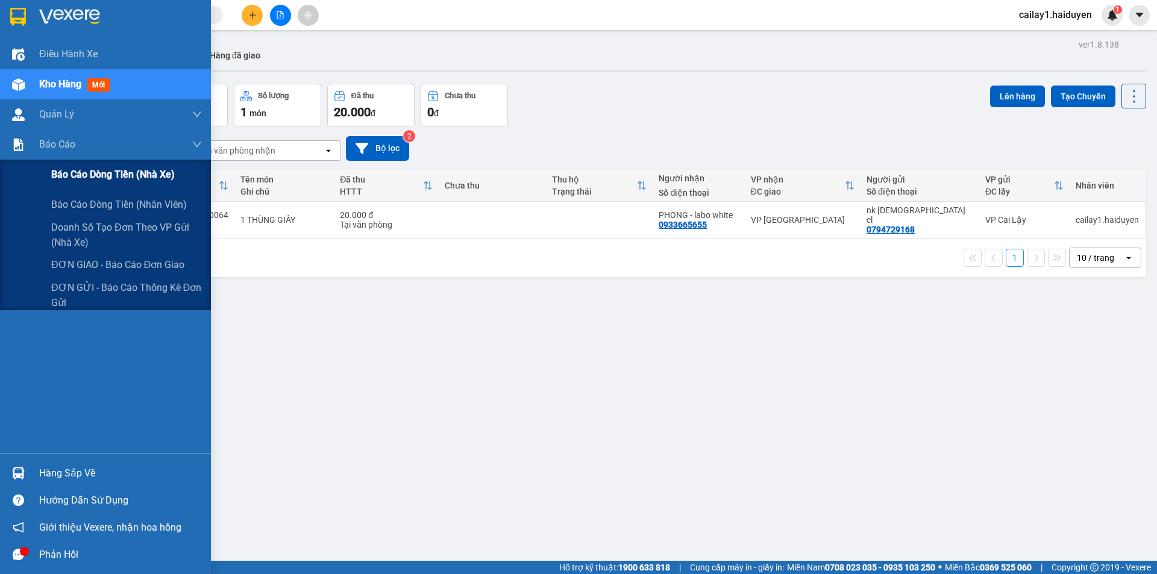
click at [143, 187] on div "Báo cáo dòng tiền (nhà xe)" at bounding box center [126, 175] width 151 height 30
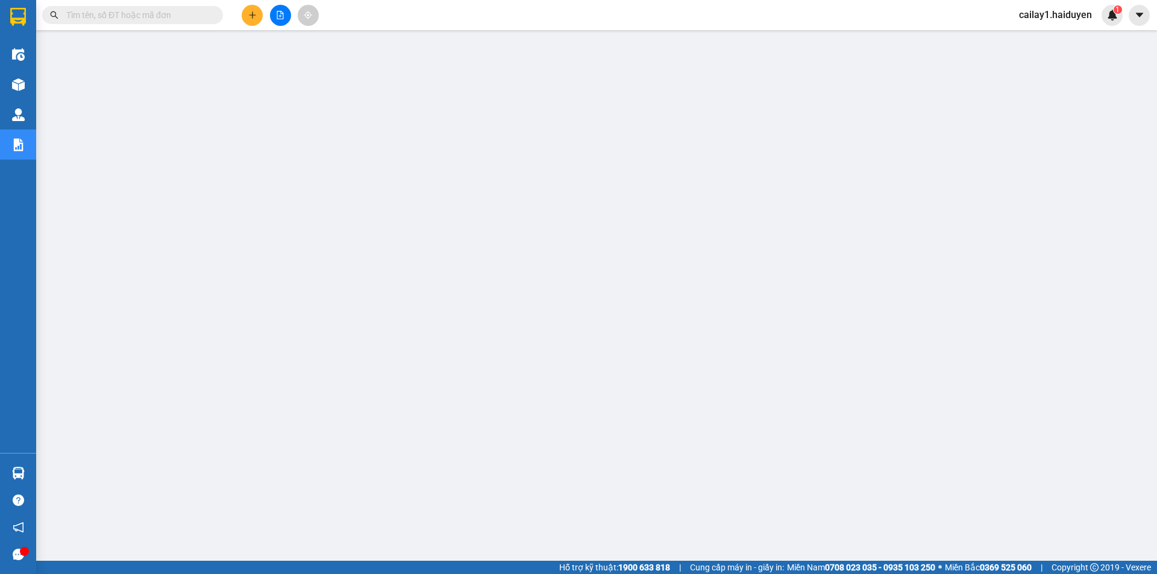
click at [165, 15] on input "text" at bounding box center [137, 14] width 142 height 13
paste input "VPCL2508150040"
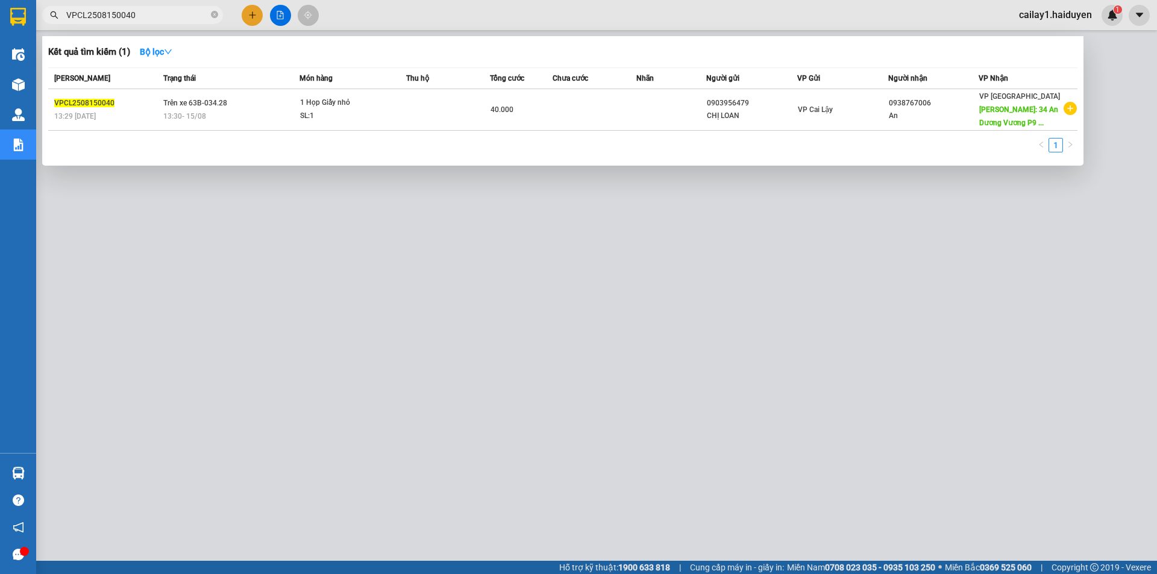
type input "VPCL2508150040"
click at [469, 316] on div at bounding box center [578, 287] width 1157 height 574
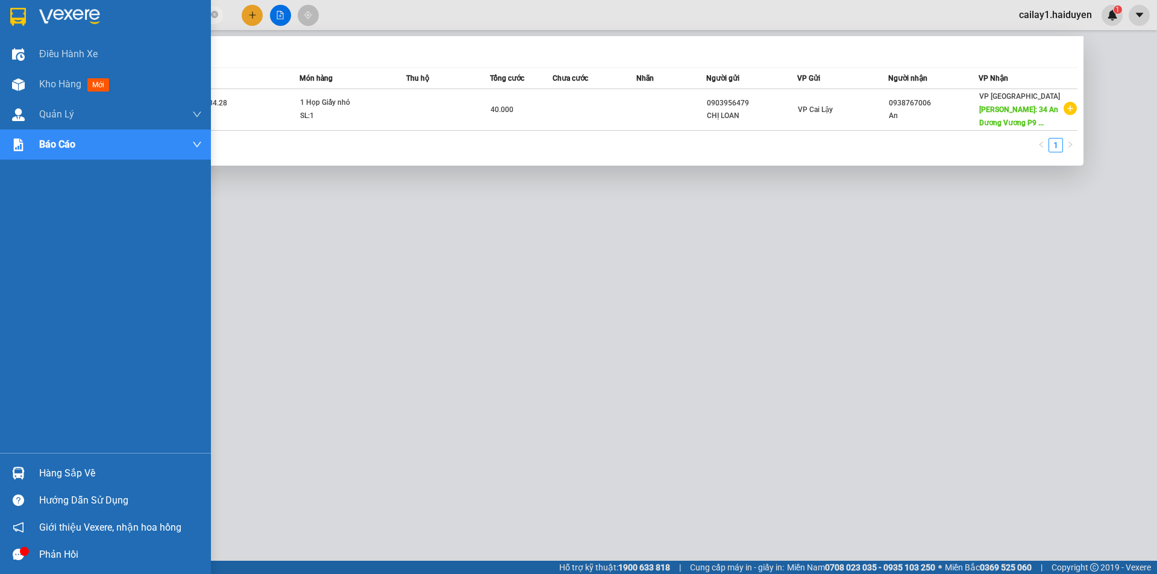
drag, startPoint x: 173, startPoint y: 14, endPoint x: 0, endPoint y: 16, distance: 172.9
click at [0, 16] on section "Kết quả tìm kiếm ( 1 ) Bộ lọc Mã ĐH Trạng thái Món hàng Thu hộ Tổng cước Chưa c…" at bounding box center [578, 287] width 1157 height 574
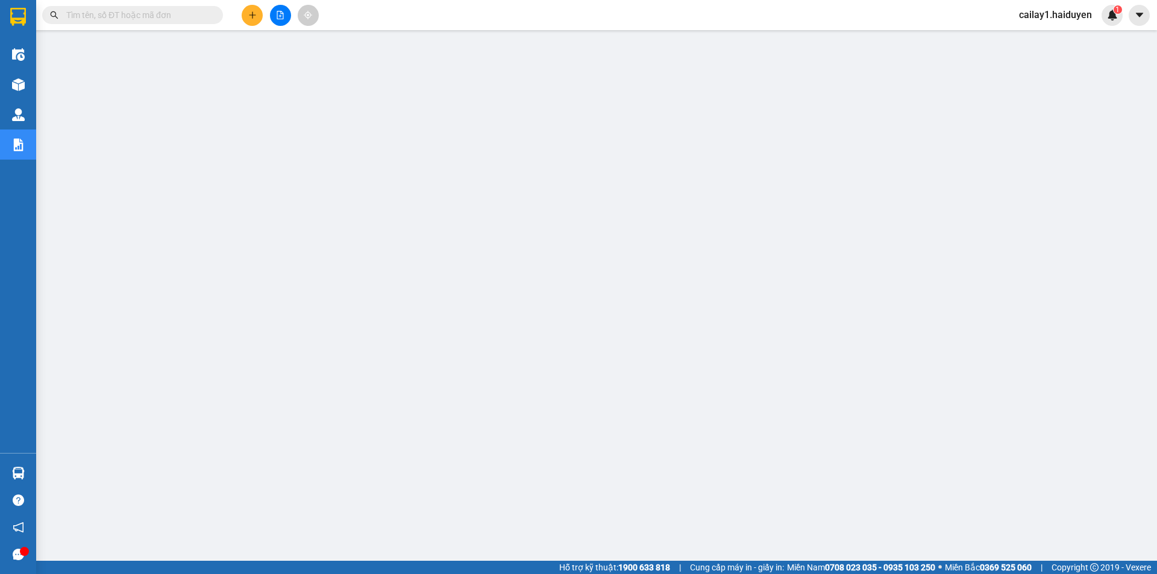
paste input "VPCL2508150046"
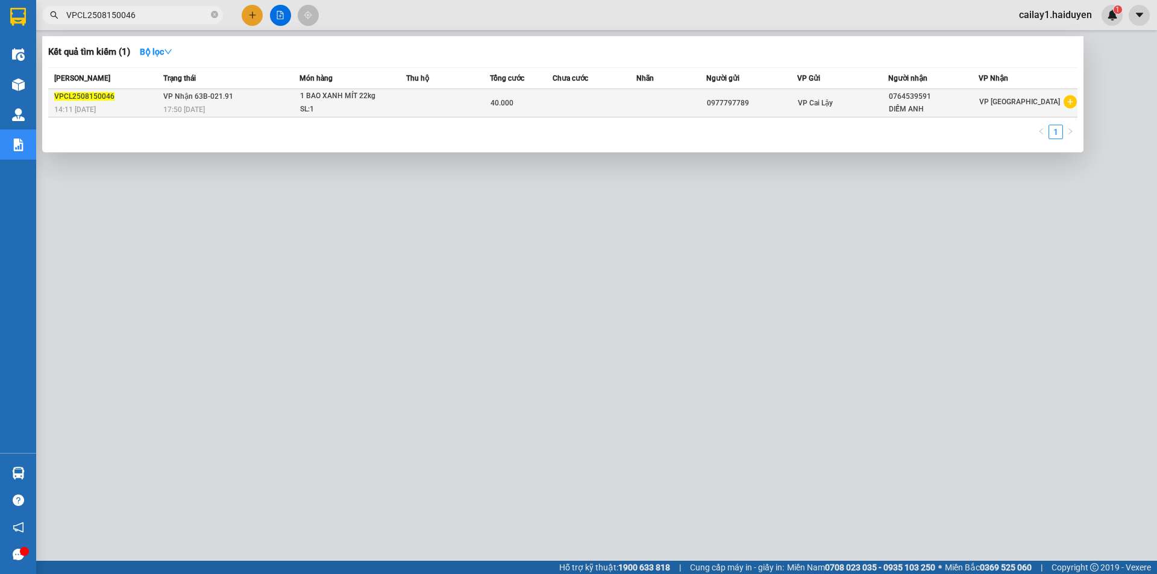
type input "VPCL2508150046"
click at [434, 94] on td at bounding box center [448, 103] width 84 height 28
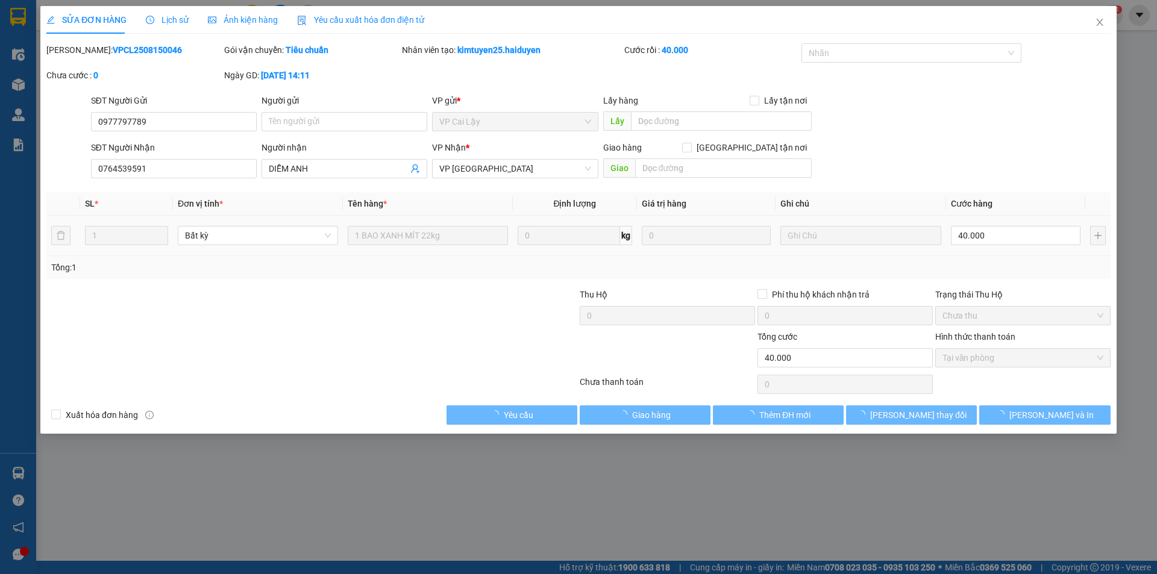
type input "0977797789"
type input "0764539591"
type input "DIỄM ANH"
type input "40.000"
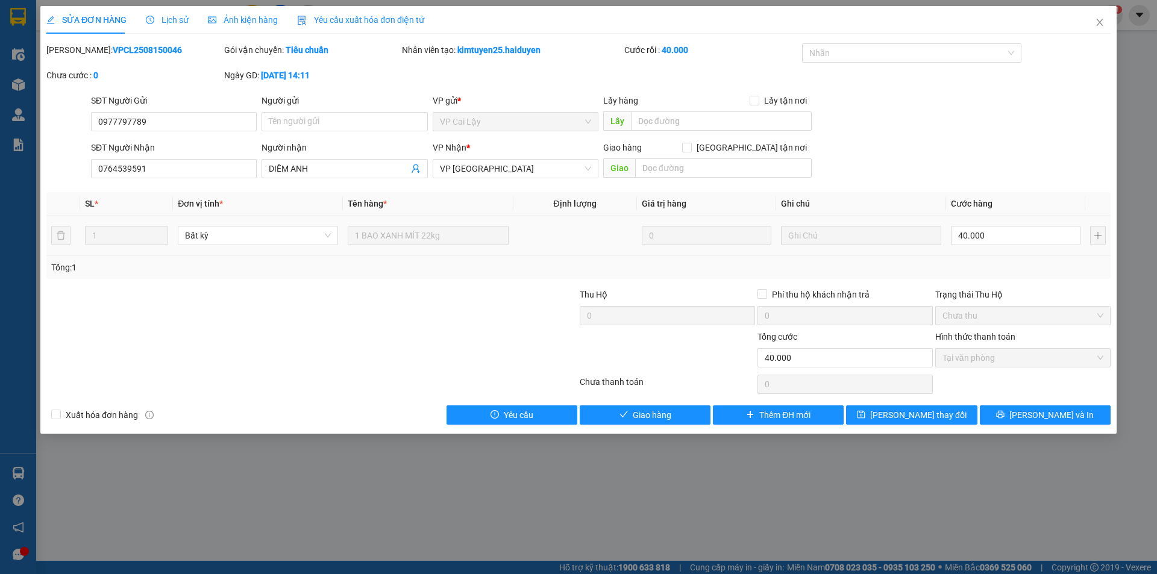
click at [170, 22] on span "Lịch sử" at bounding box center [167, 20] width 43 height 10
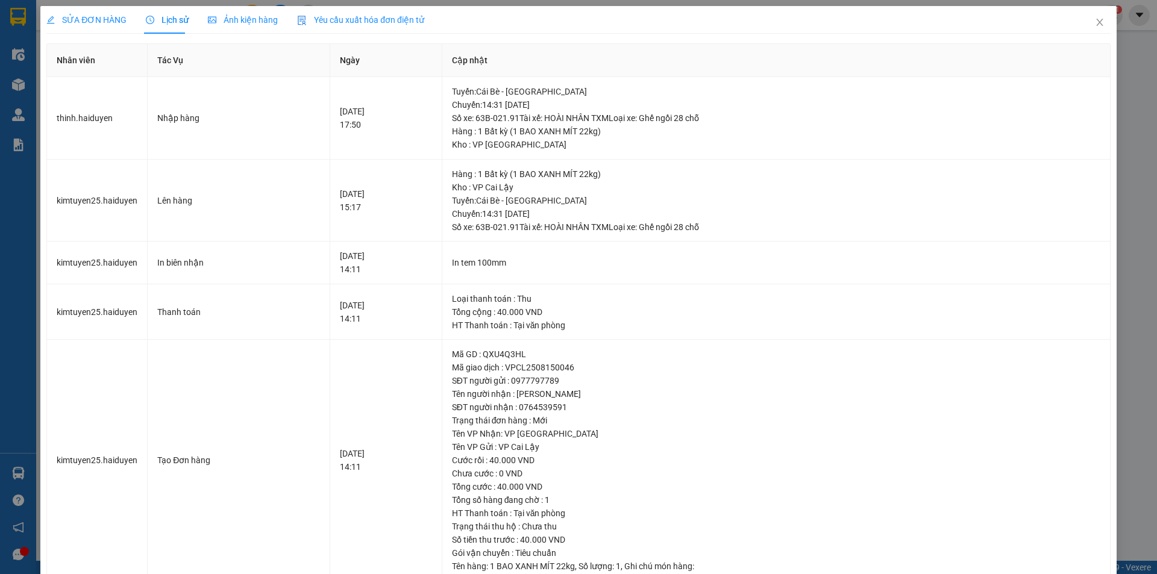
click at [1087, 16] on span "Close" at bounding box center [1100, 23] width 34 height 34
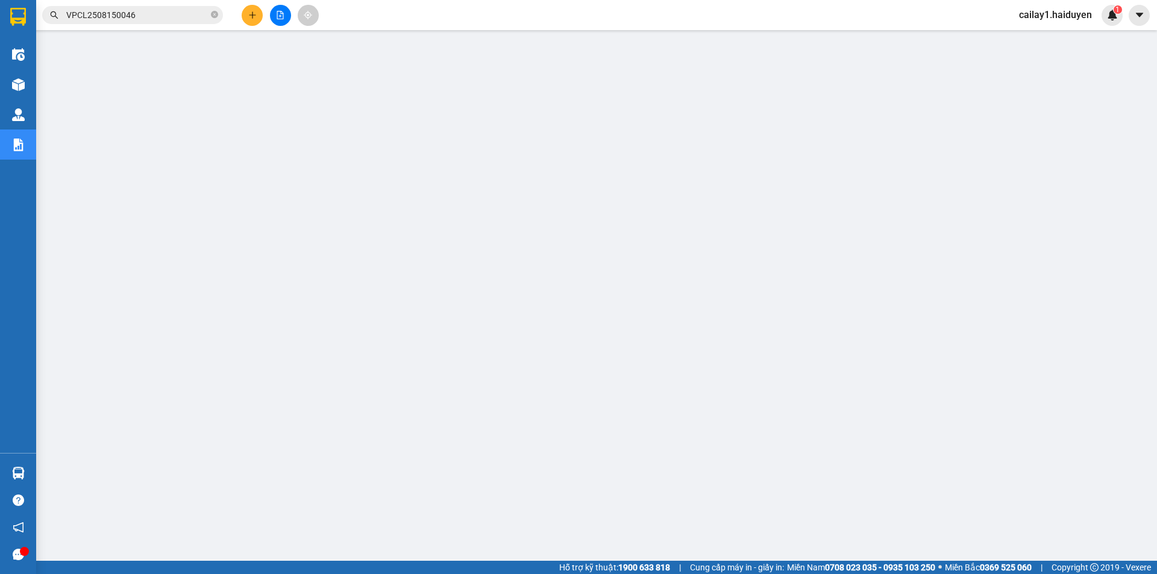
click at [1029, 16] on span "cailay1.haiduyen" at bounding box center [1055, 14] width 92 height 15
click at [1040, 36] on span "Đăng xuất" at bounding box center [1061, 37] width 65 height 13
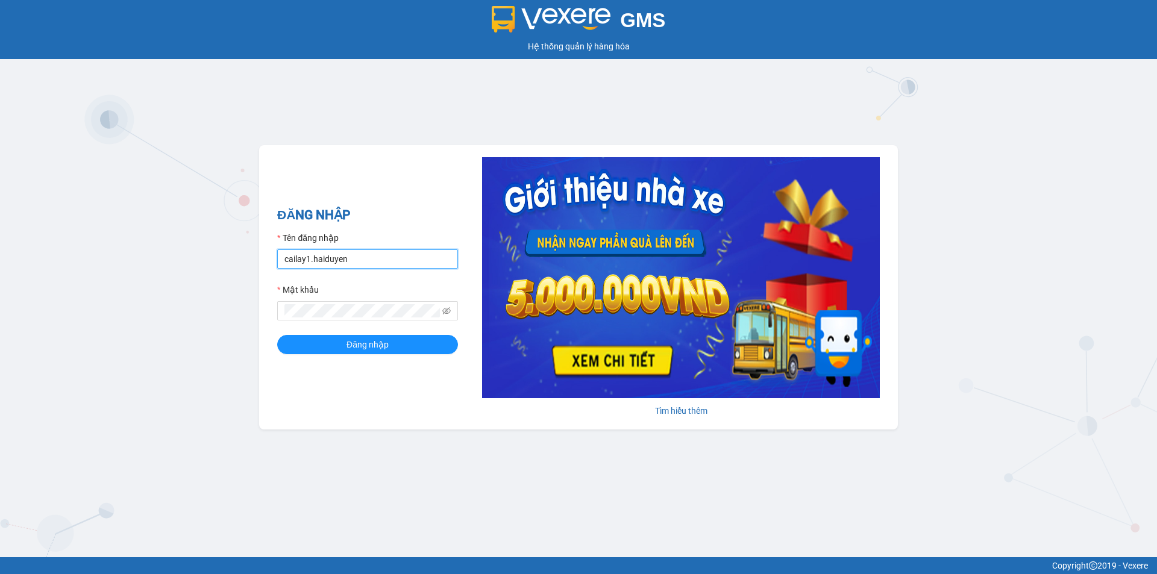
click at [381, 263] on input "cailay1.haiduyen" at bounding box center [367, 258] width 181 height 19
type input "kimtuyen25.haiduyen"
click at [411, 344] on button "Đăng nhập" at bounding box center [367, 344] width 181 height 19
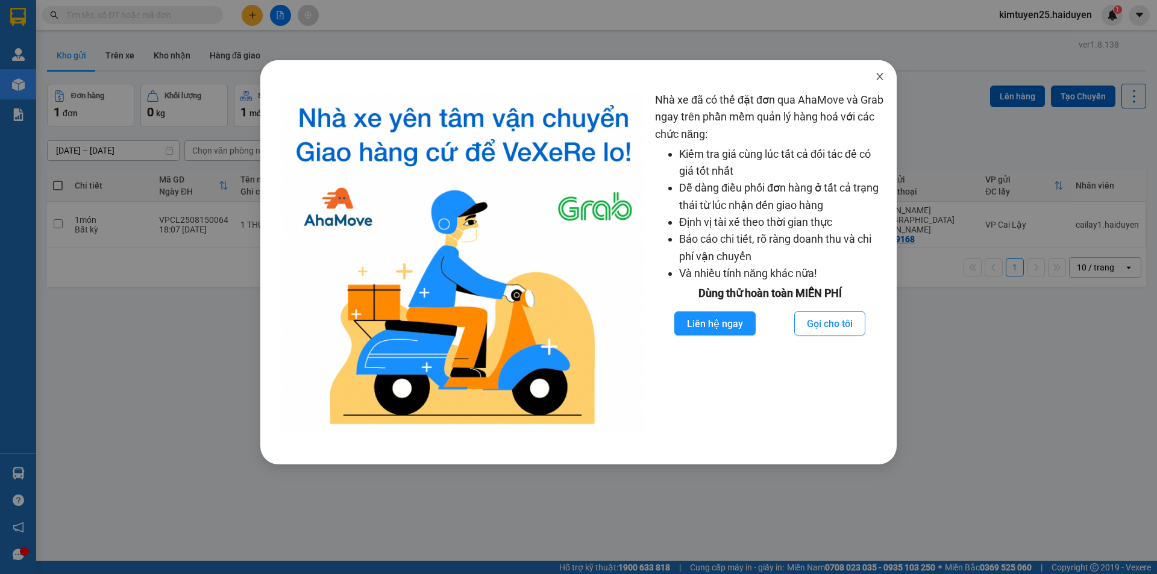
click at [875, 71] on span "Close" at bounding box center [880, 77] width 34 height 34
